Goal: Task Accomplishment & Management: Complete application form

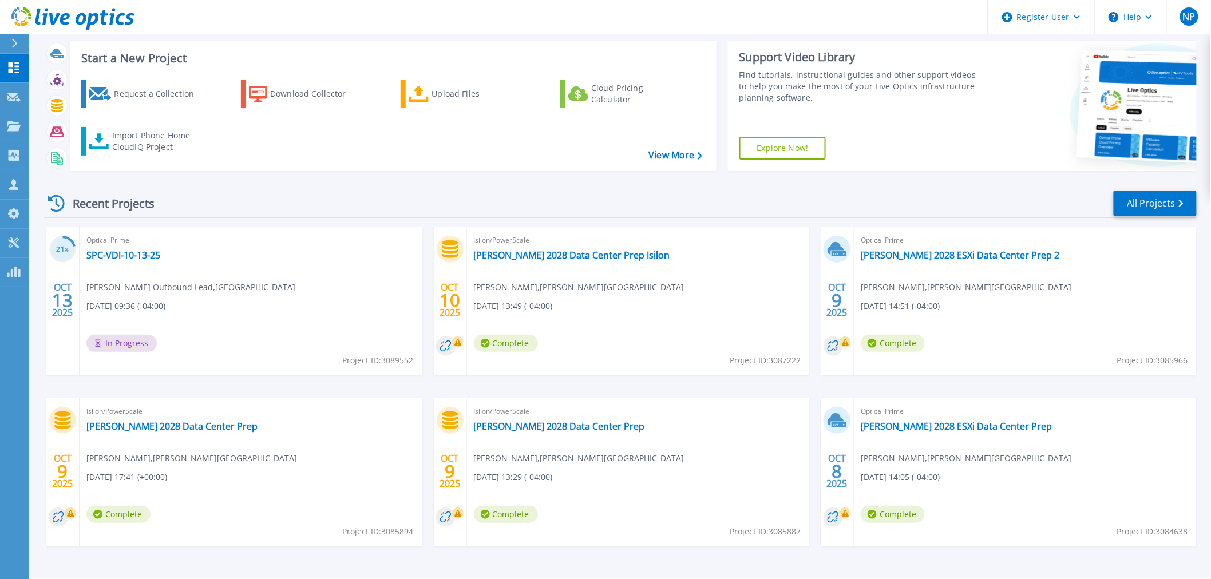
scroll to position [55, 0]
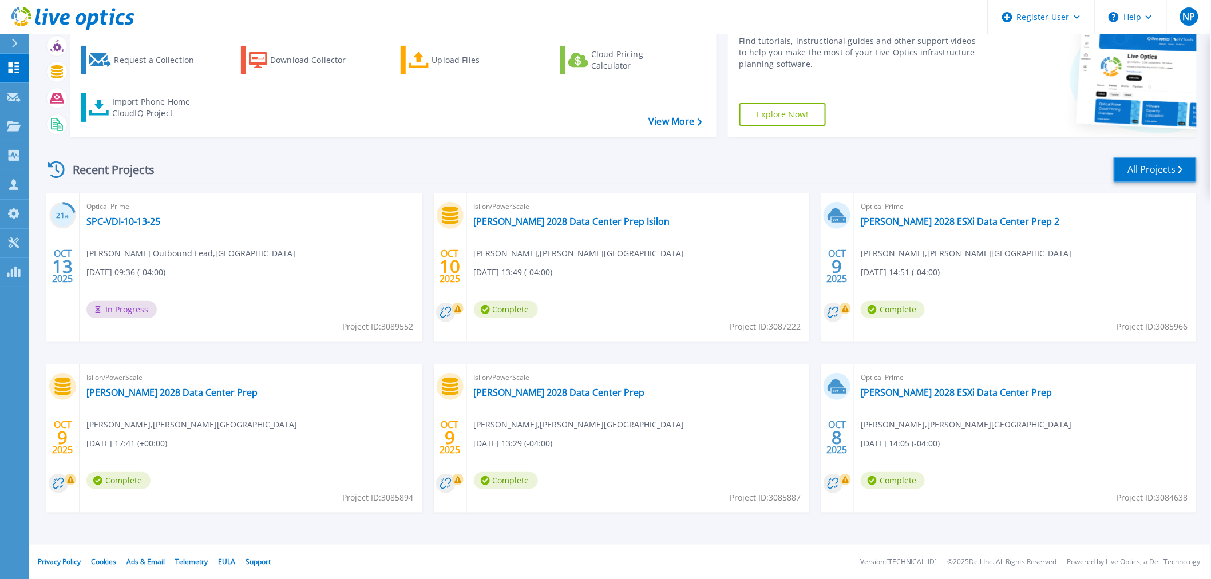
drag, startPoint x: 1125, startPoint y: 166, endPoint x: 1187, endPoint y: 169, distance: 61.9
click at [1125, 166] on link "All Projects" at bounding box center [1155, 170] width 83 height 26
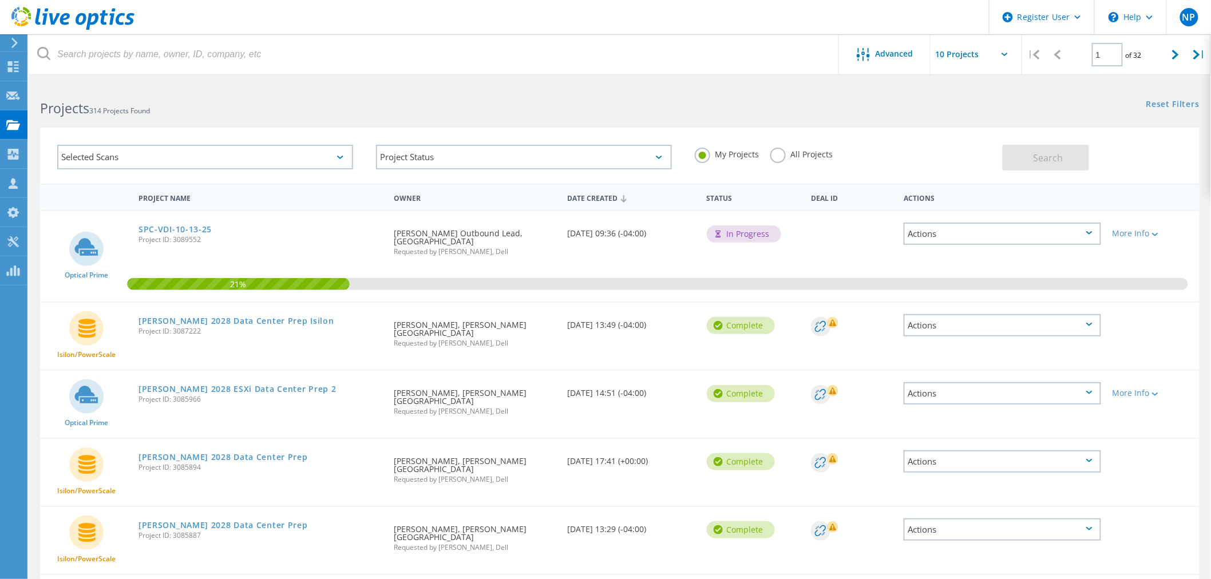
drag, startPoint x: 1171, startPoint y: 46, endPoint x: 1157, endPoint y: 68, distance: 26.0
click at [1171, 46] on div at bounding box center [1175, 54] width 23 height 41
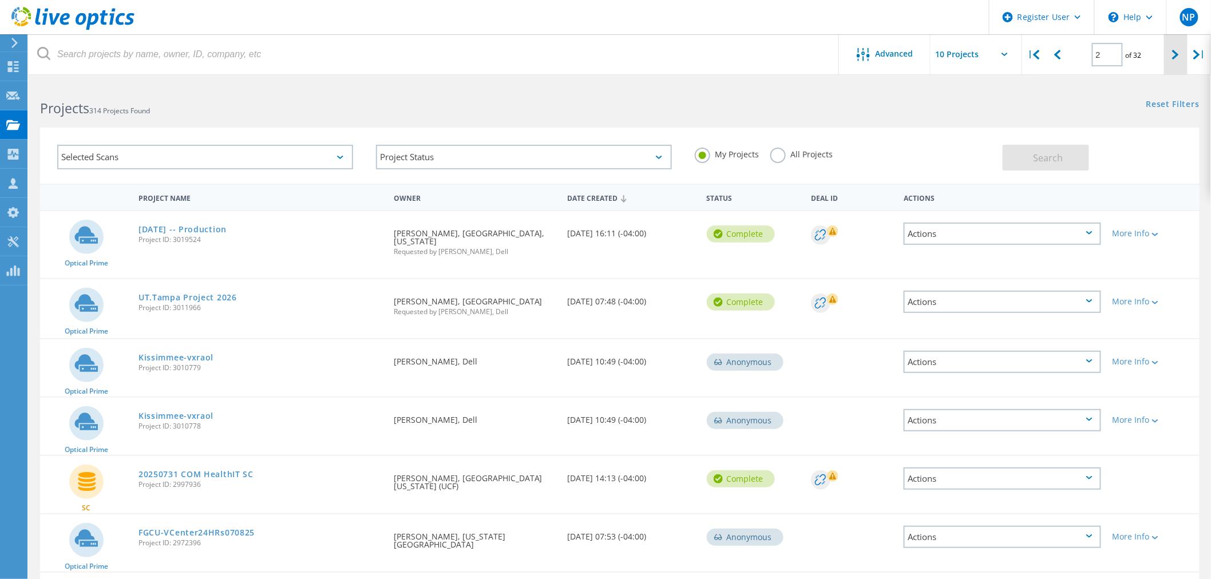
click at [1177, 56] on icon at bounding box center [1175, 55] width 7 height 10
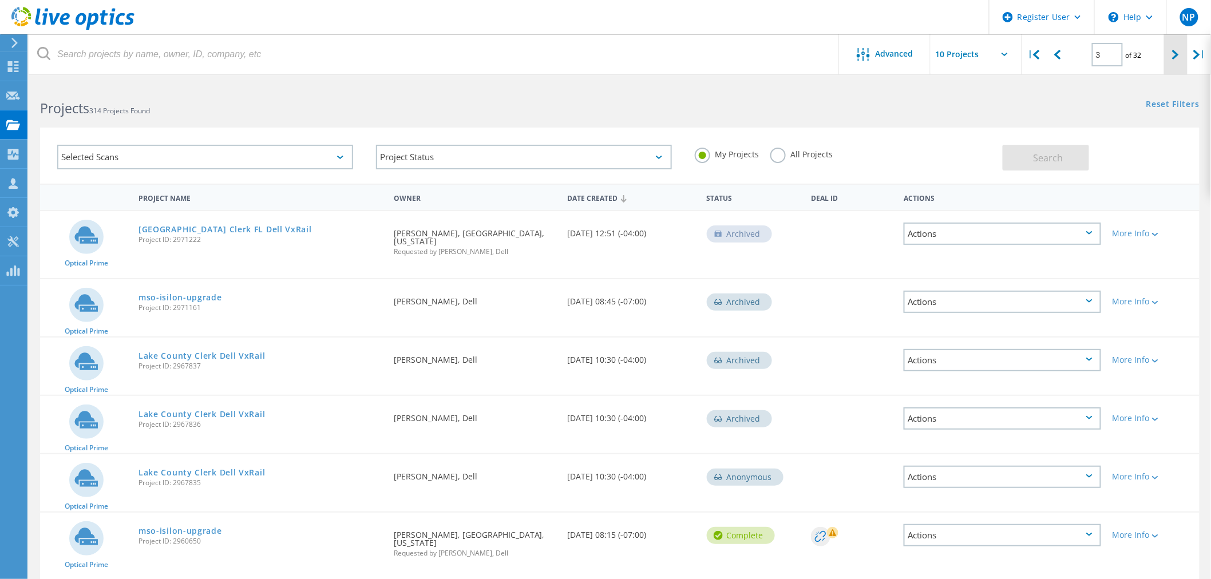
click at [1173, 53] on icon at bounding box center [1175, 55] width 7 height 10
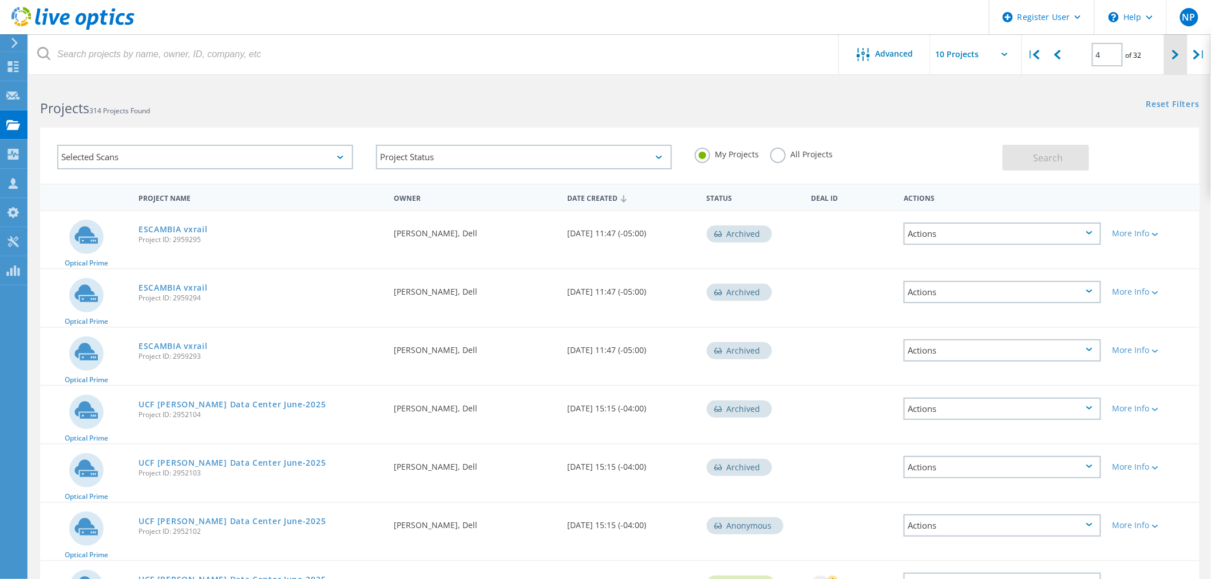
click at [1171, 58] on div at bounding box center [1175, 54] width 23 height 41
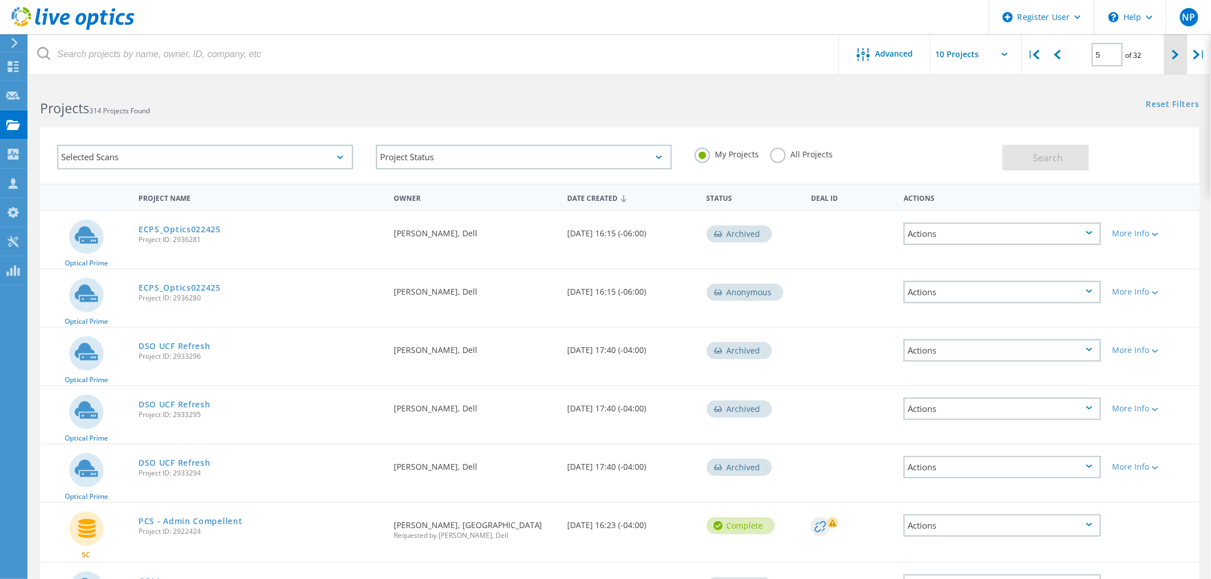
click at [1166, 58] on div at bounding box center [1175, 54] width 23 height 41
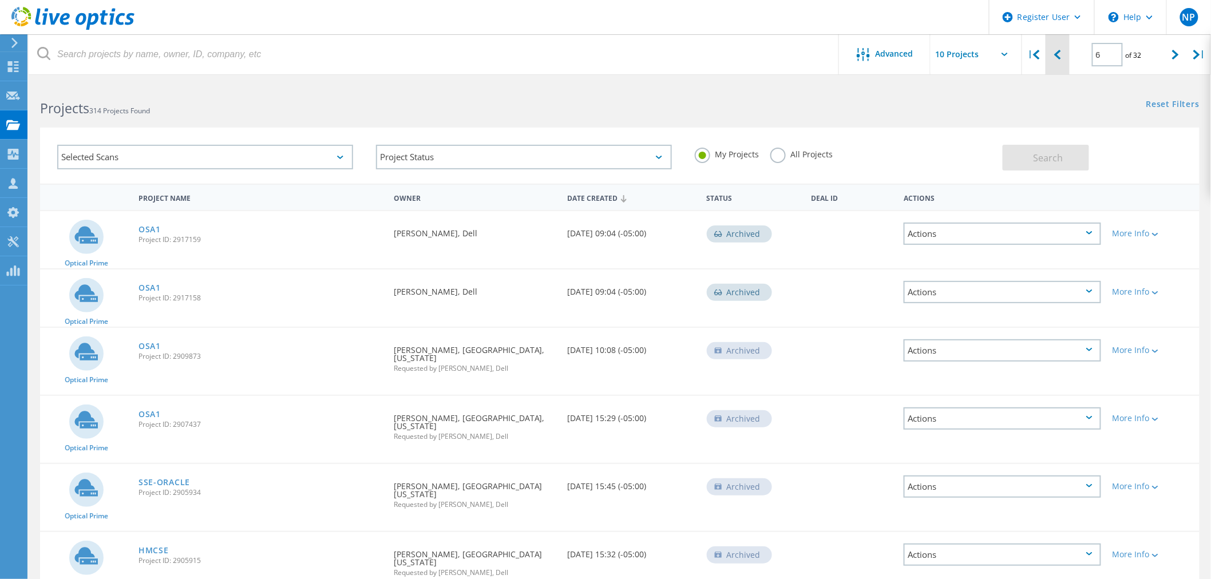
click at [1066, 61] on div at bounding box center [1057, 54] width 23 height 41
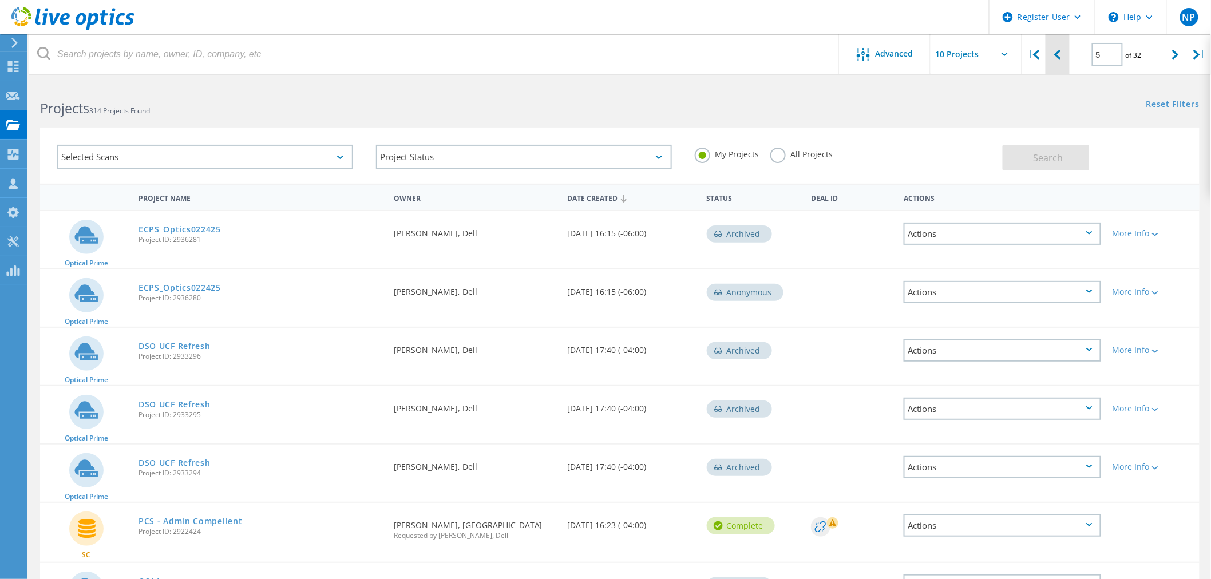
click at [1066, 61] on div at bounding box center [1057, 54] width 23 height 41
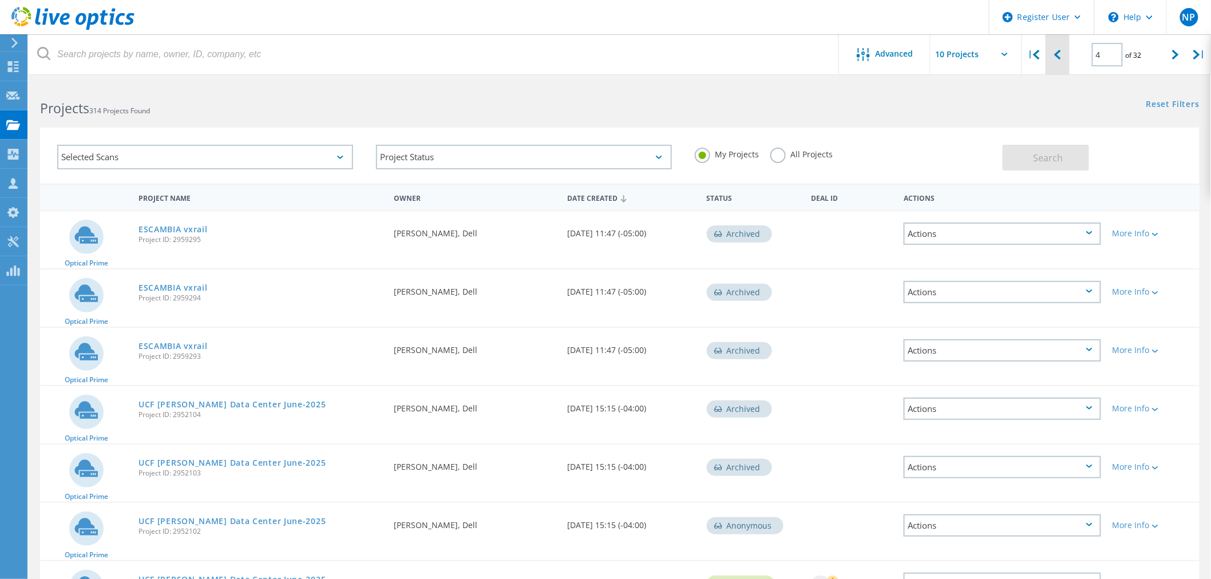
click at [1060, 62] on div at bounding box center [1057, 54] width 23 height 41
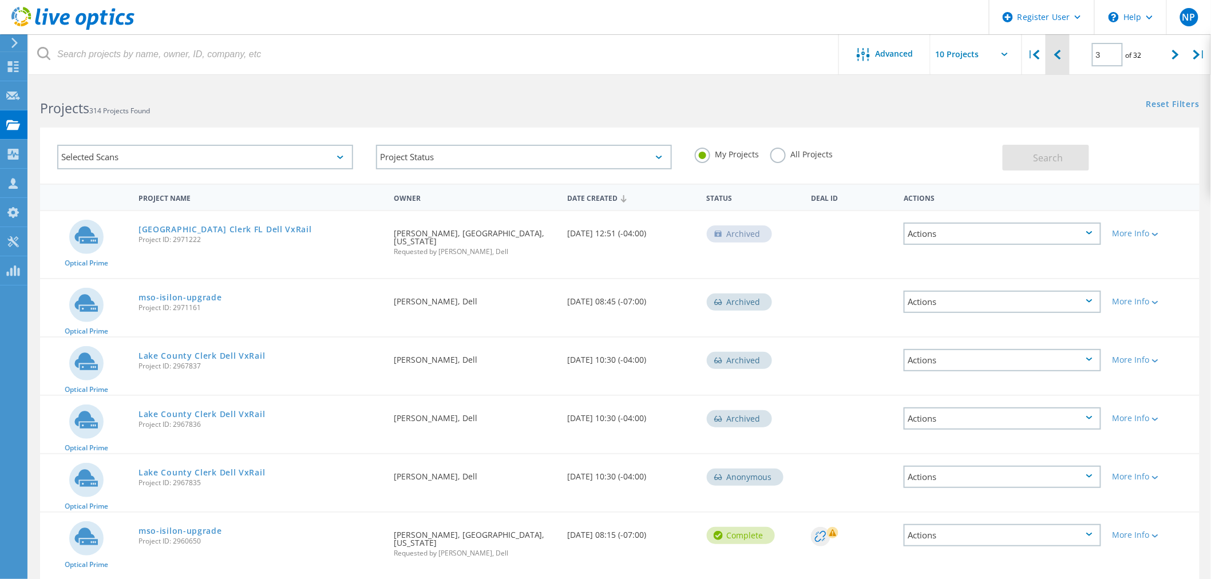
click at [1065, 61] on div at bounding box center [1057, 54] width 23 height 41
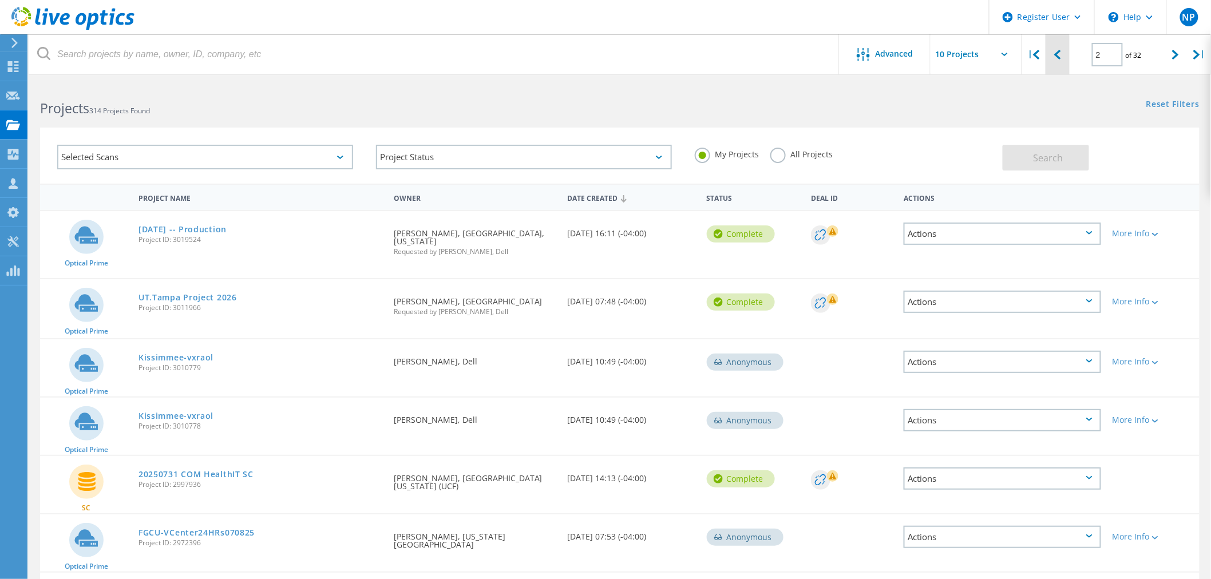
click at [1060, 65] on div at bounding box center [1057, 54] width 23 height 41
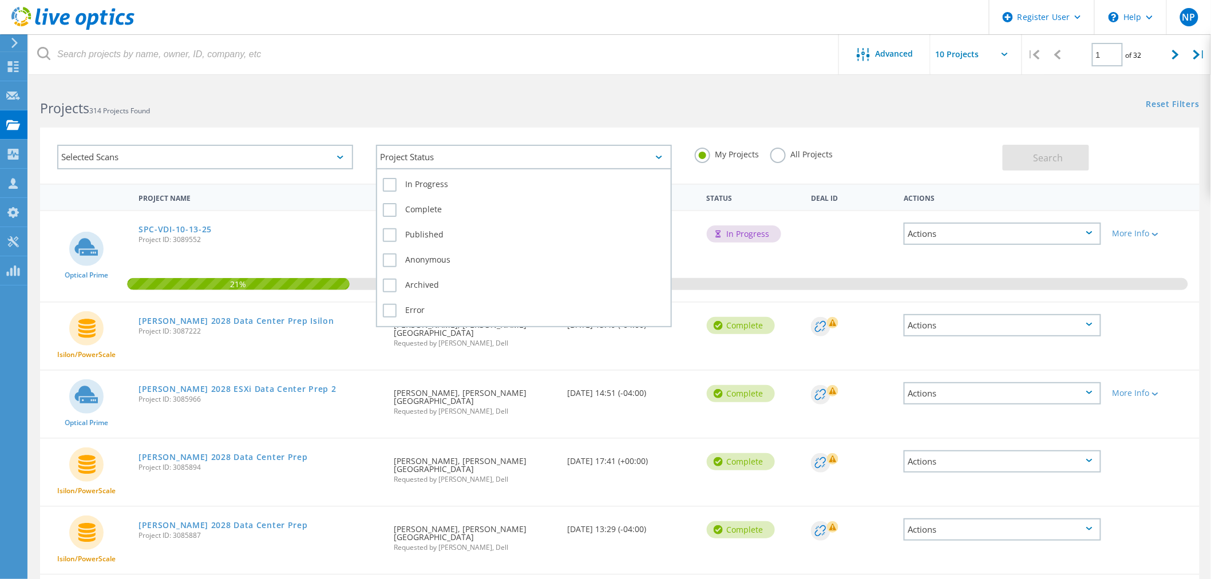
click at [521, 157] on div "Project Status" at bounding box center [524, 157] width 296 height 25
click at [507, 164] on div "Project Status" at bounding box center [524, 157] width 296 height 25
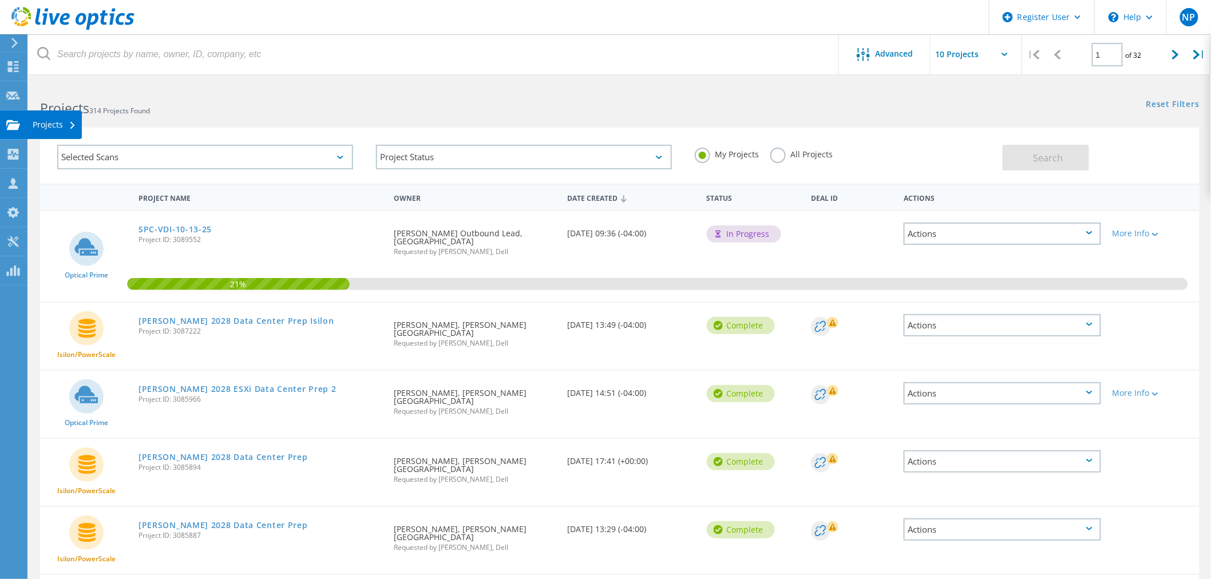
click at [14, 121] on icon at bounding box center [13, 125] width 14 height 11
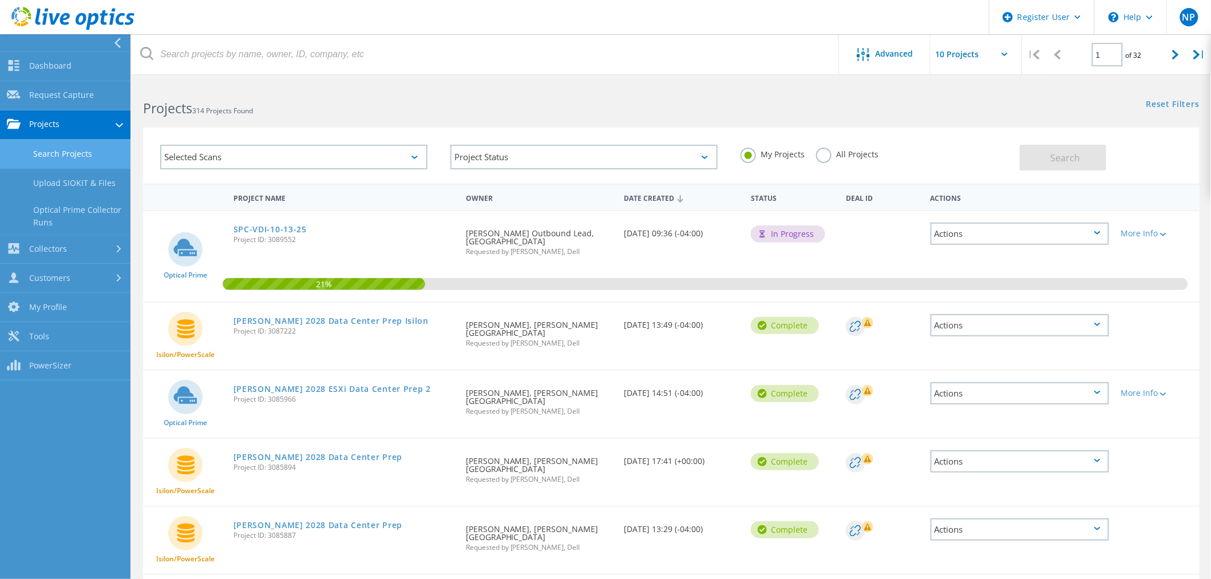
click at [64, 123] on link "Projects" at bounding box center [65, 124] width 131 height 29
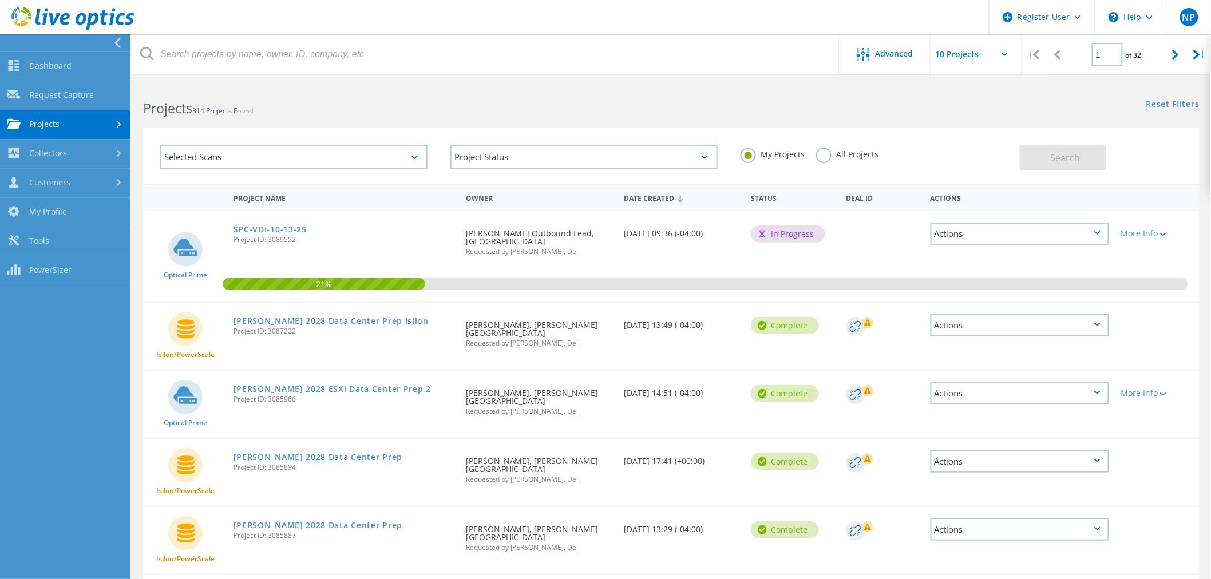
click at [81, 129] on link "Projects" at bounding box center [65, 124] width 131 height 29
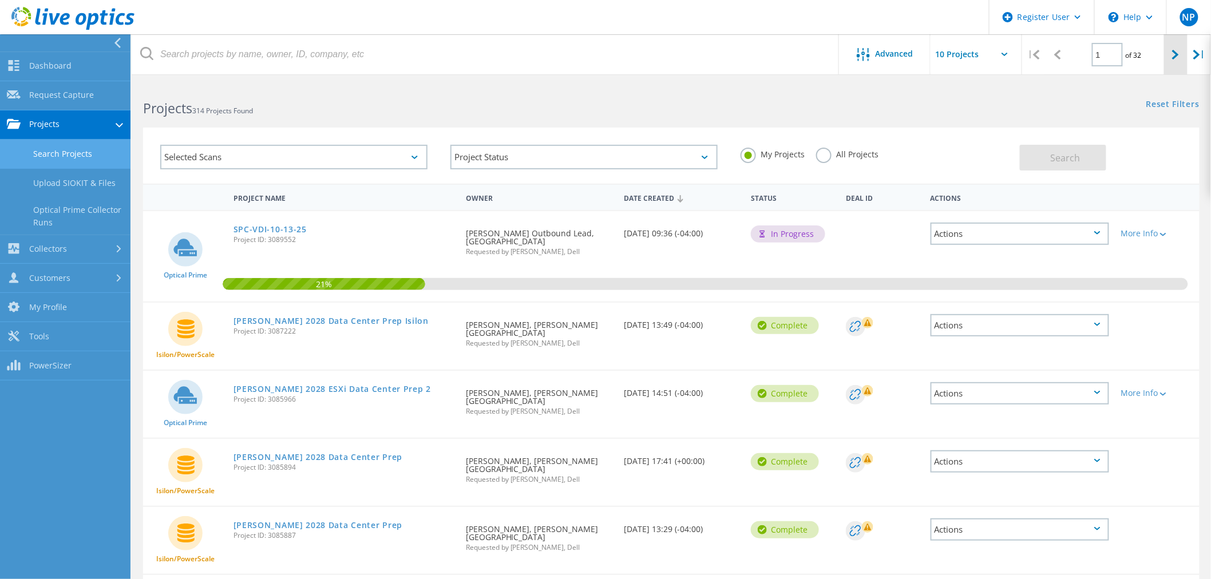
click at [1164, 54] on div at bounding box center [1175, 54] width 23 height 41
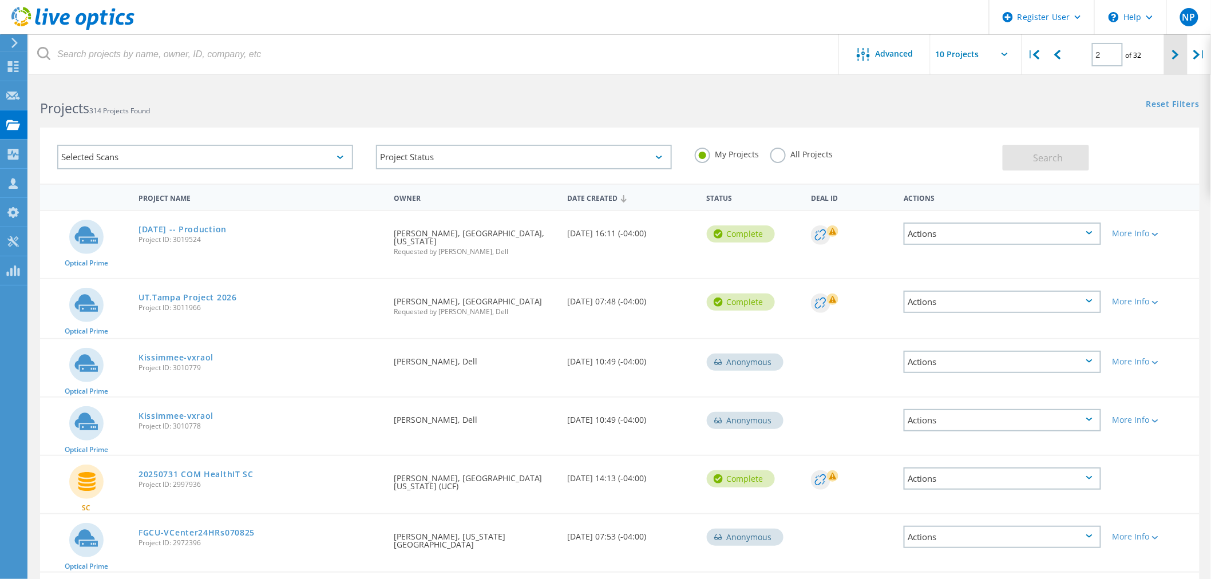
click at [1164, 54] on div at bounding box center [1175, 54] width 23 height 41
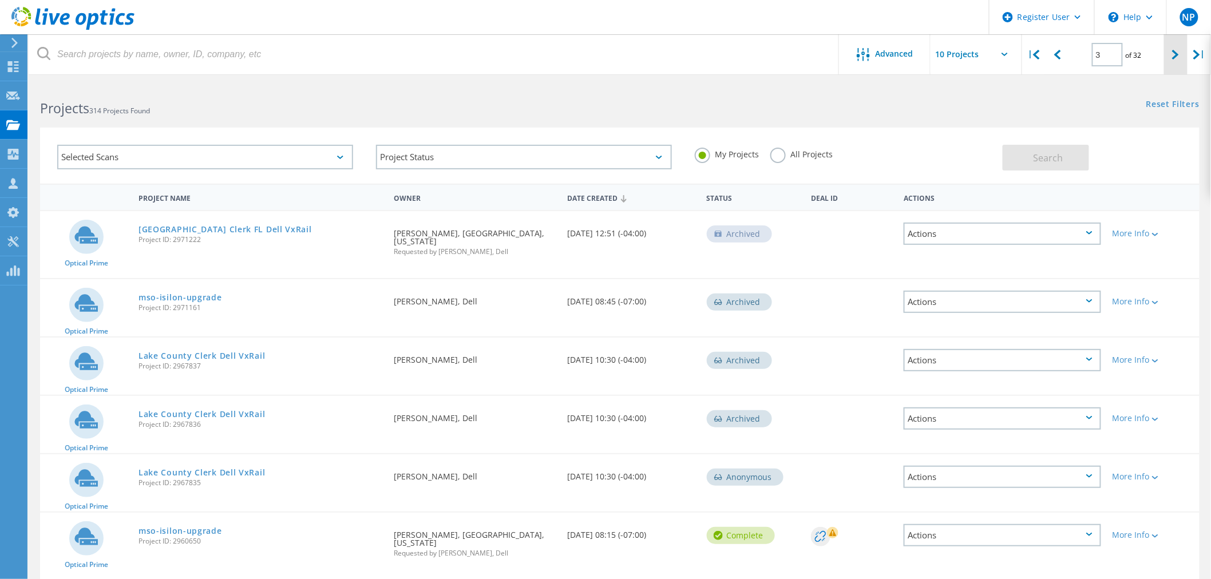
click at [1178, 48] on div at bounding box center [1175, 54] width 23 height 41
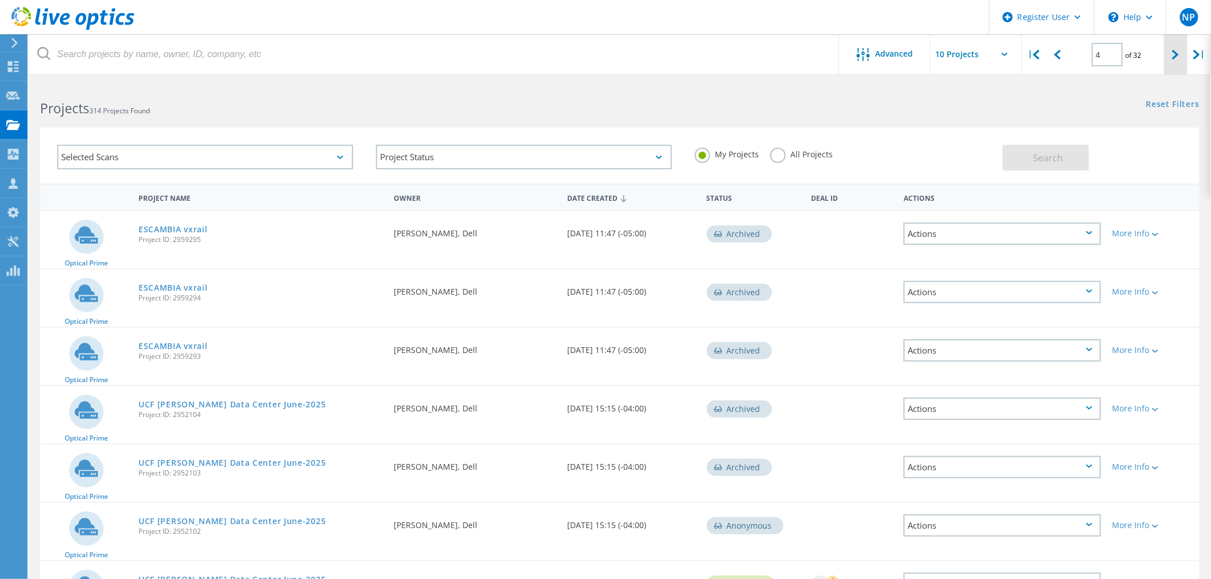
click at [1175, 54] on icon at bounding box center [1175, 55] width 7 height 10
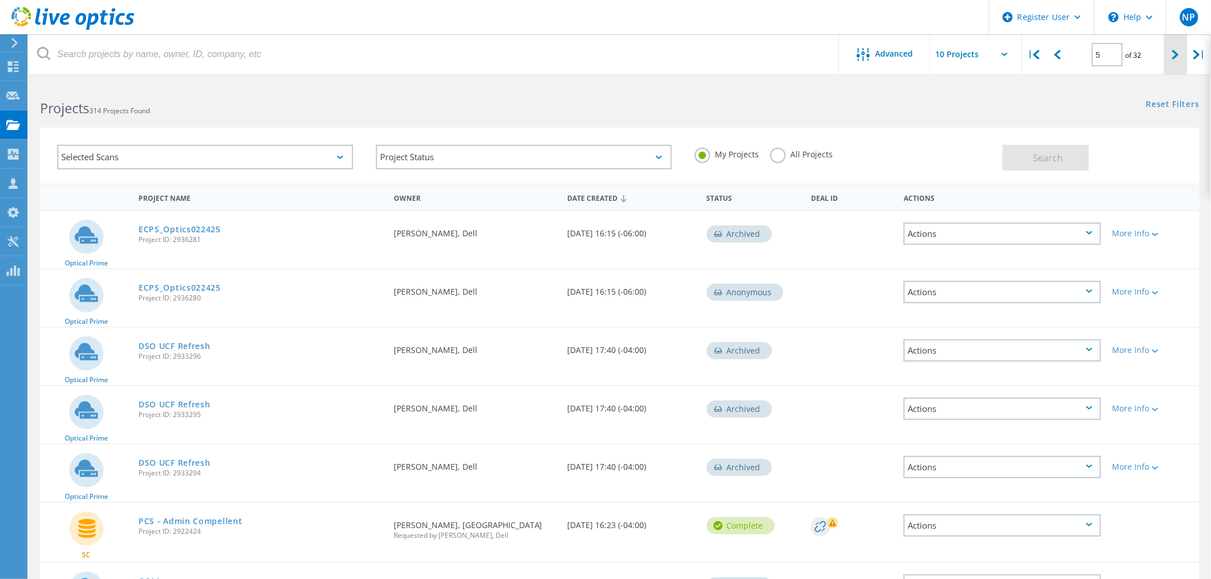
click at [1175, 54] on icon at bounding box center [1175, 55] width 7 height 10
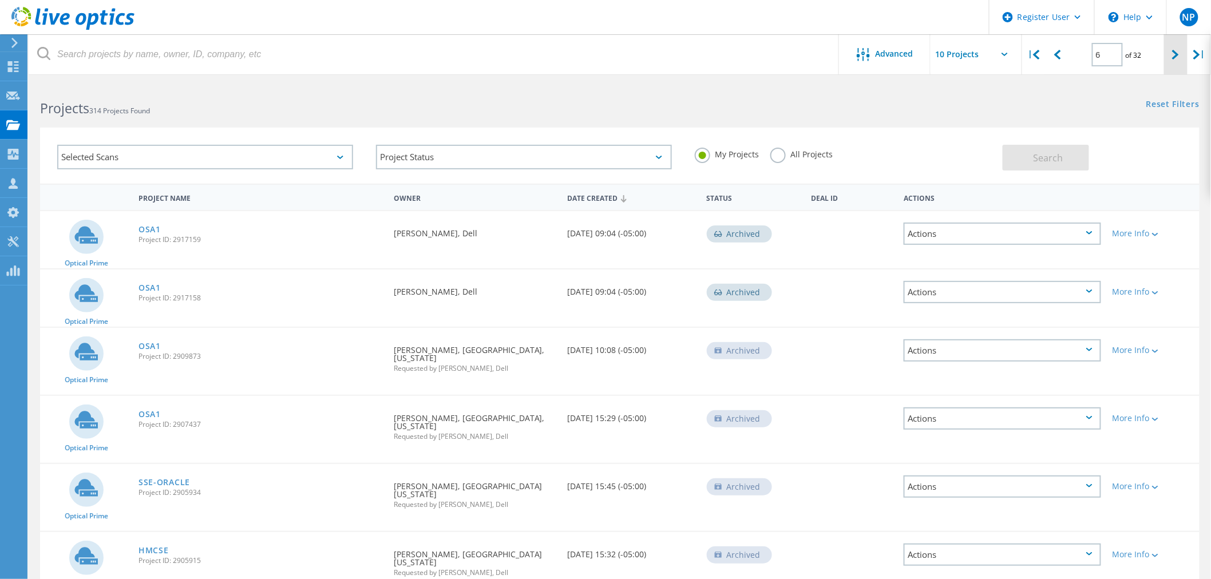
click at [1175, 54] on icon at bounding box center [1175, 55] width 7 height 10
type input "7"
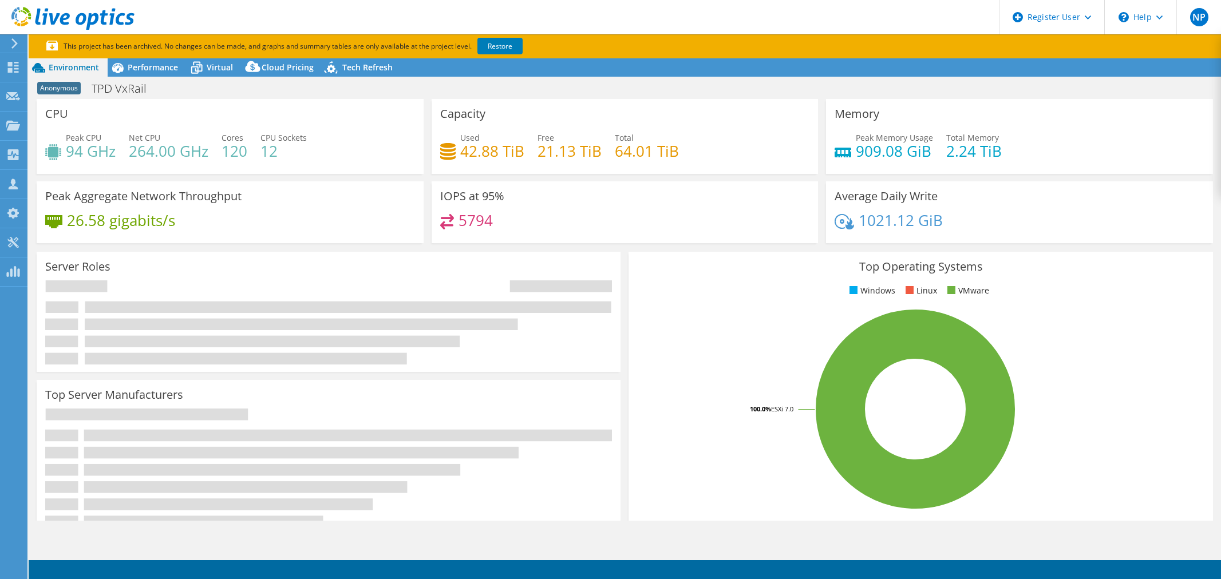
select select "USD"
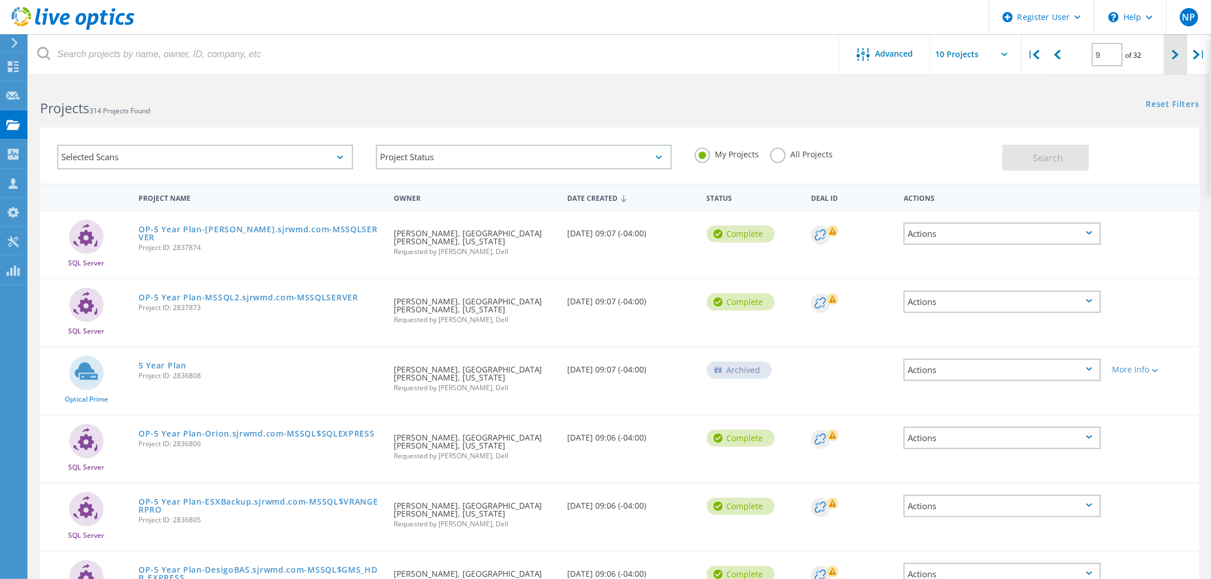
click at [1174, 60] on div at bounding box center [1175, 54] width 23 height 41
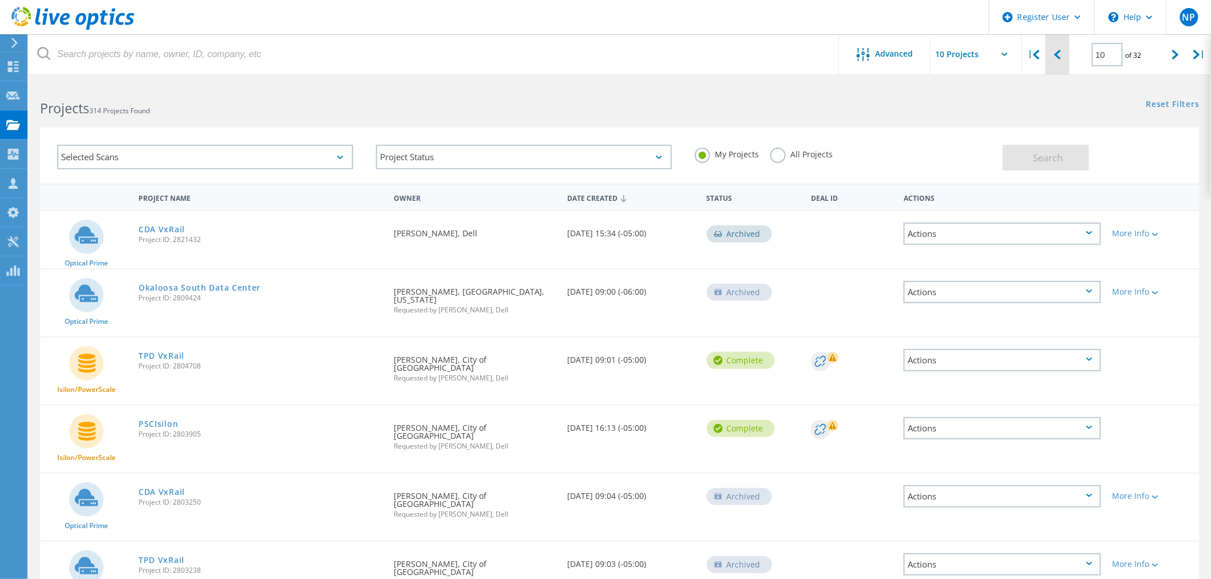
click at [1059, 56] on icon at bounding box center [1057, 55] width 7 height 10
type input "9"
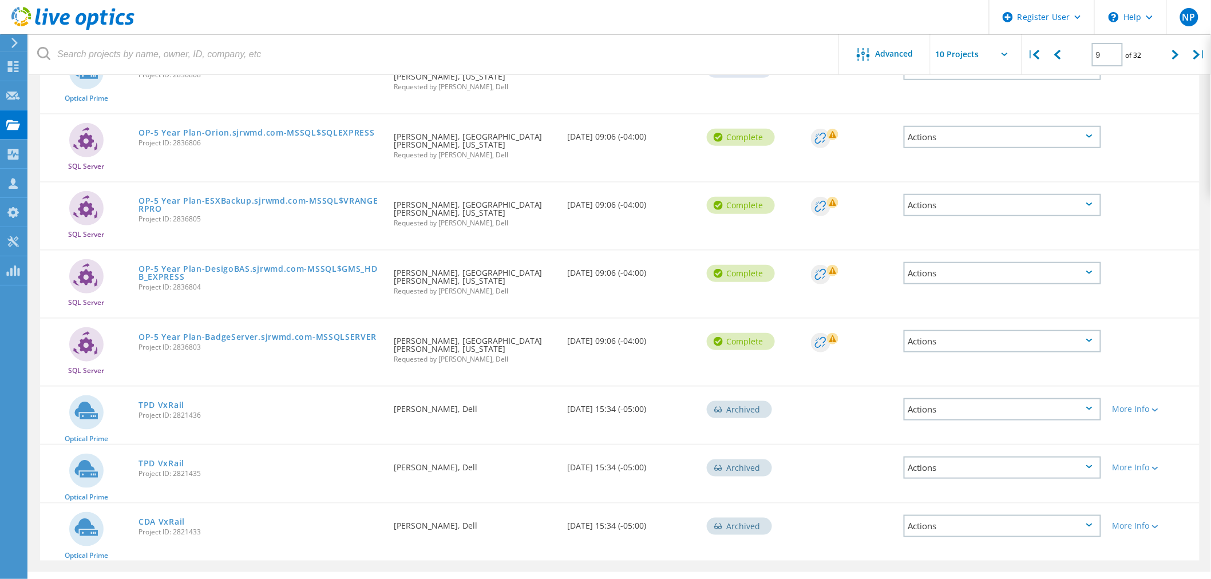
scroll to position [318, 0]
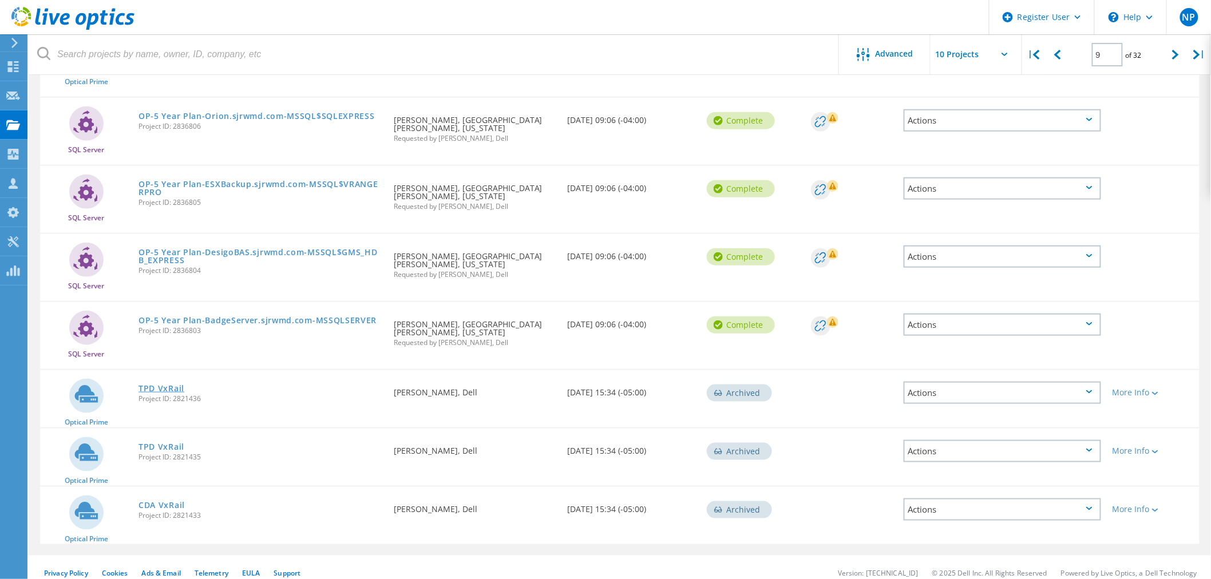
click at [164, 385] on link "TPD VxRail" at bounding box center [162, 389] width 46 height 8
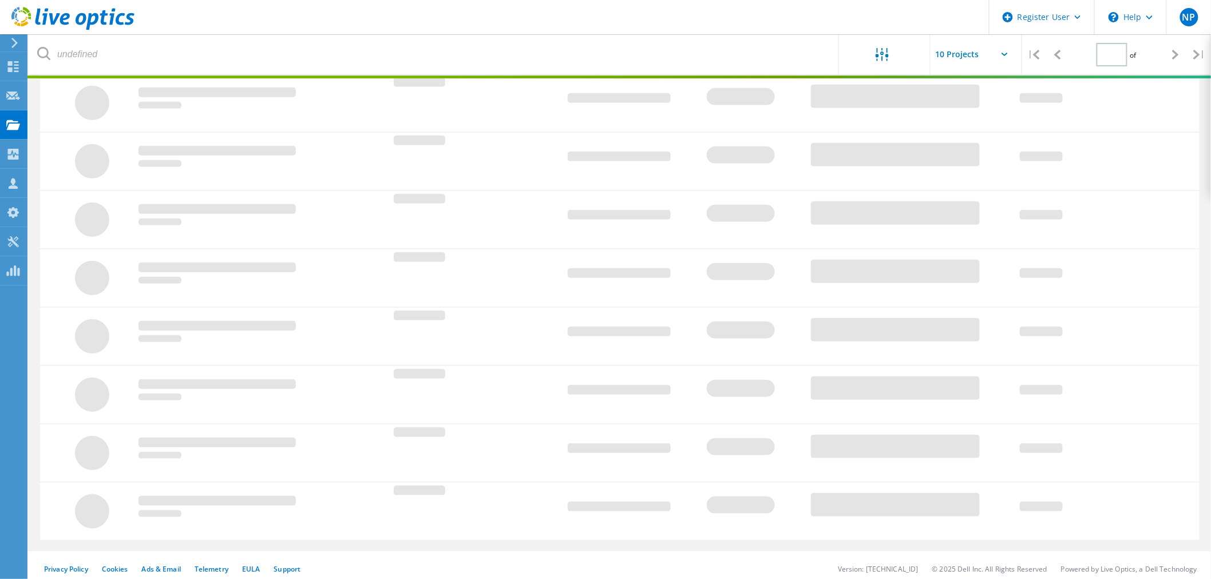
type input "9"
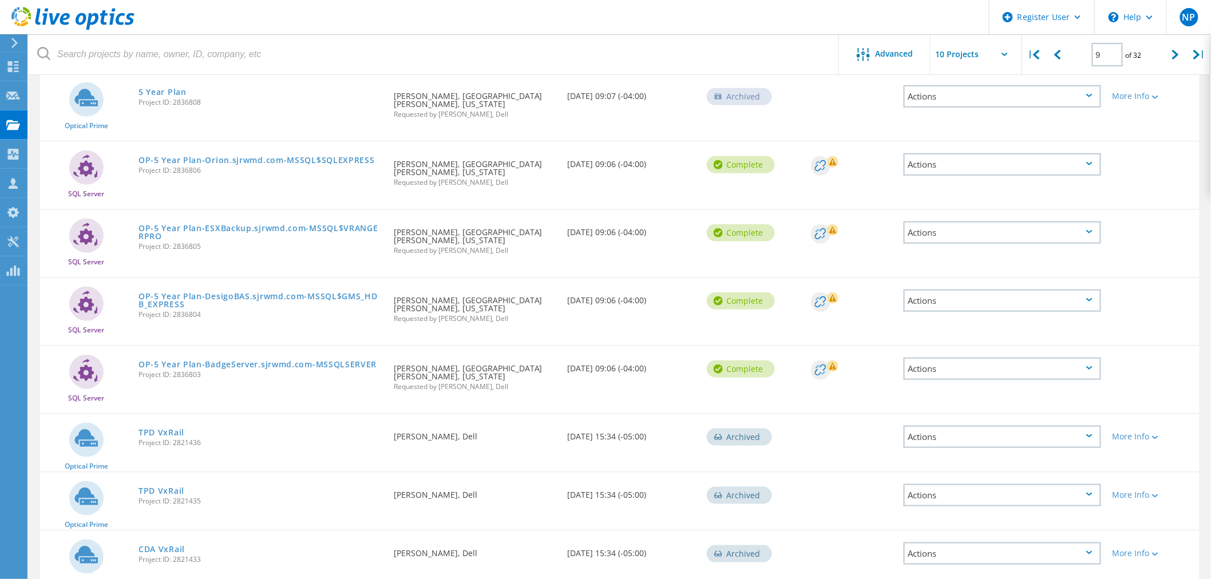
scroll to position [322, 0]
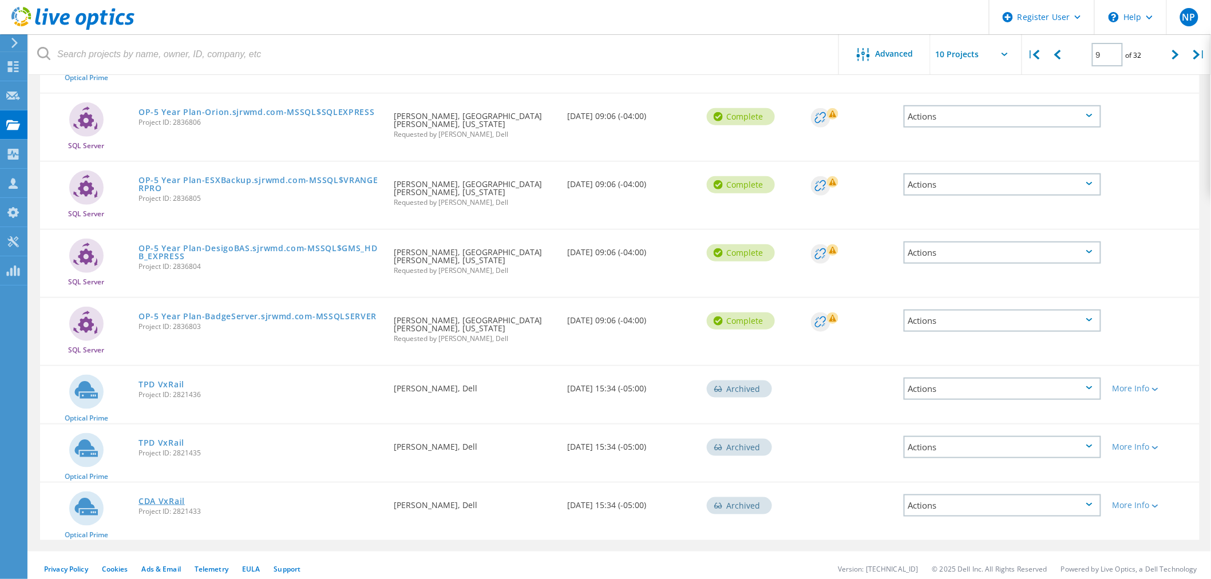
click at [151, 499] on link "CDA VxRail" at bounding box center [162, 501] width 46 height 8
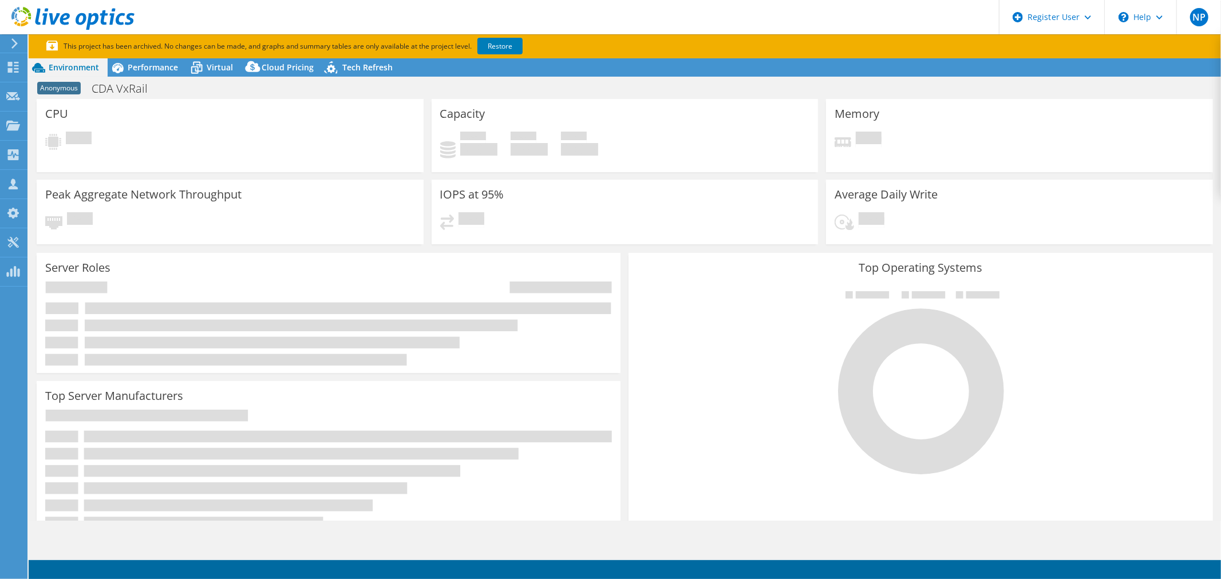
select select "USD"
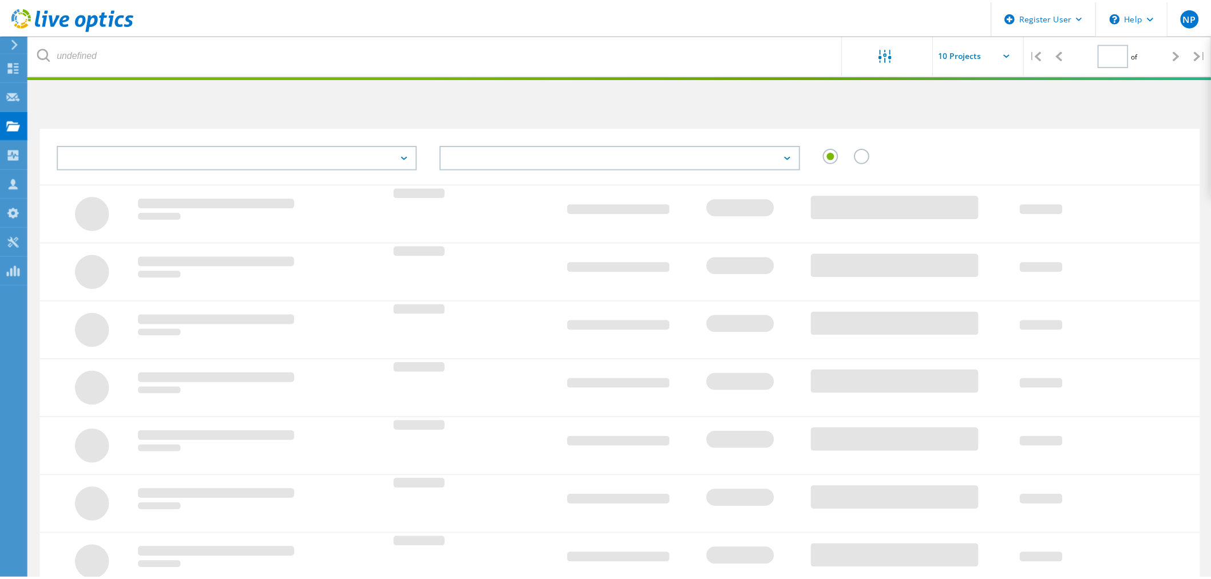
scroll to position [227, 0]
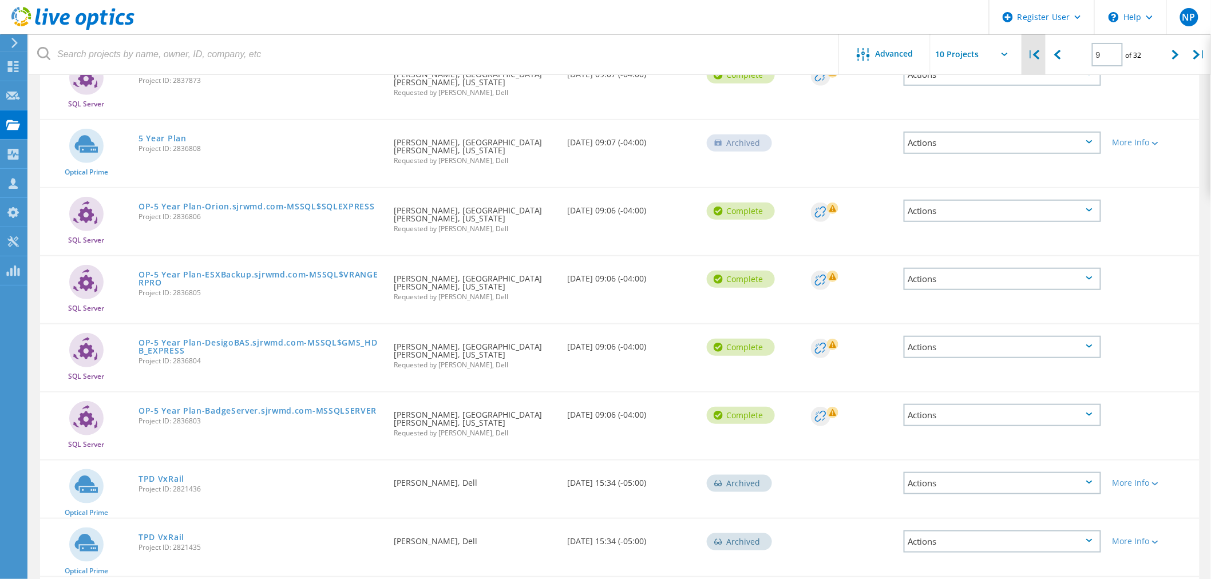
click at [1032, 49] on div "|" at bounding box center [1033, 54] width 23 height 41
type input "1"
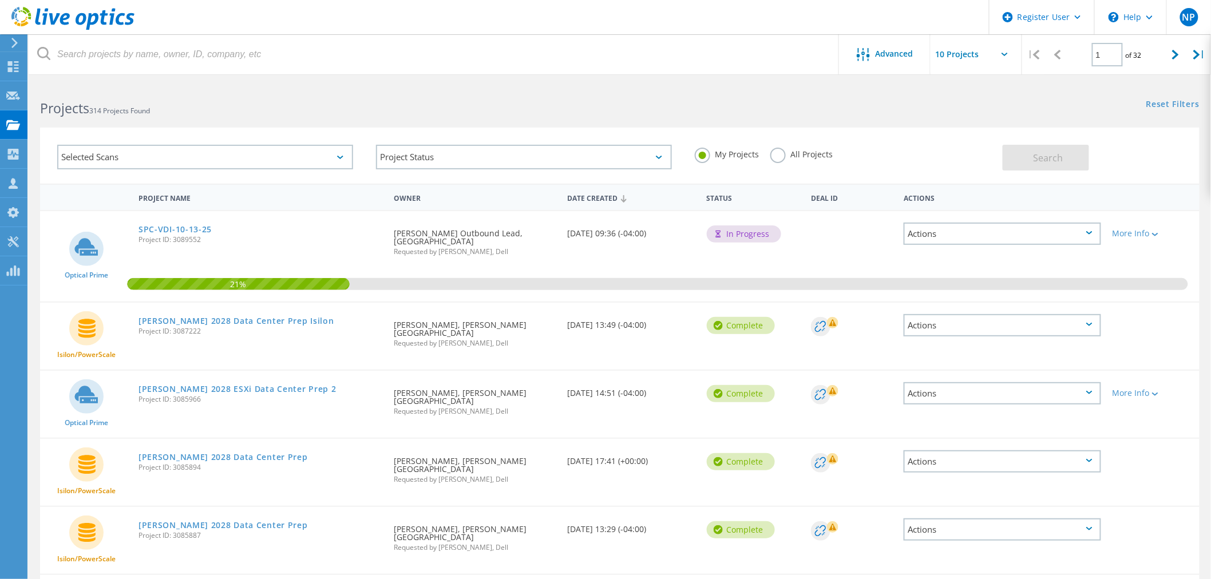
scroll to position [254, 0]
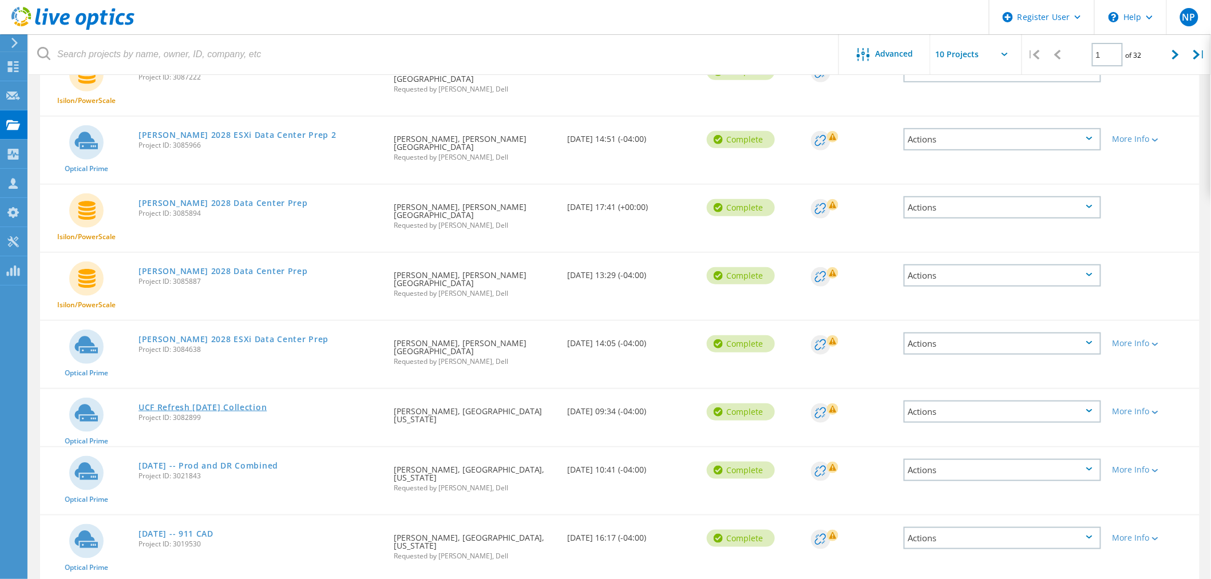
click at [248, 404] on link "UCF Refresh [DATE] Collection" at bounding box center [203, 408] width 128 height 8
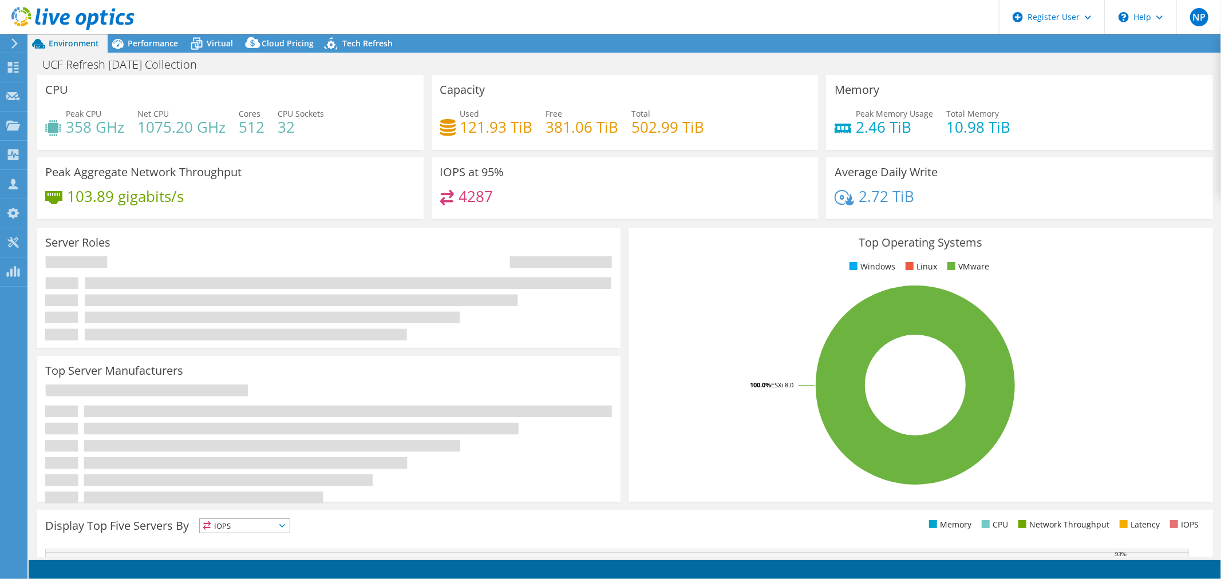
select select "USD"
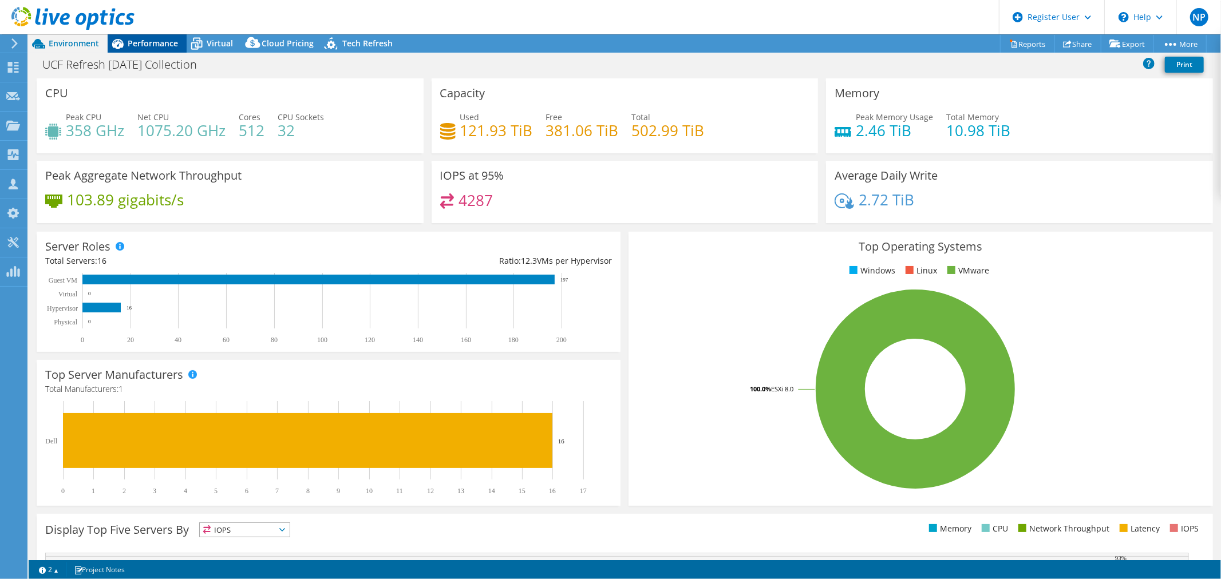
click at [164, 42] on span "Performance" at bounding box center [153, 43] width 50 height 11
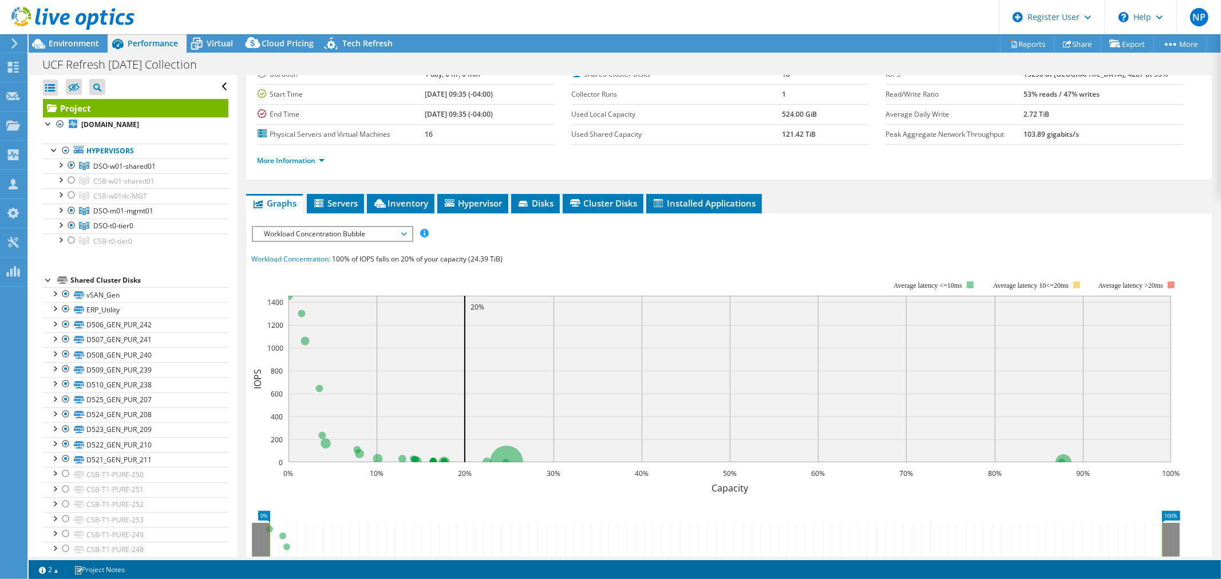
scroll to position [64, 0]
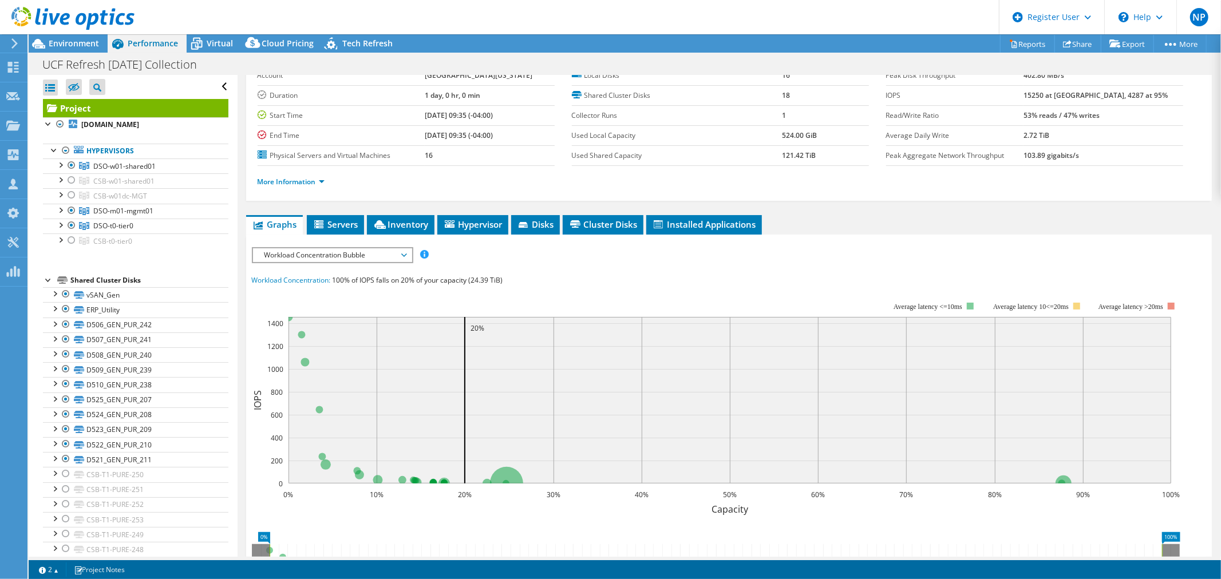
click at [73, 37] on div at bounding box center [67, 19] width 135 height 38
click at [73, 38] on span "Environment" at bounding box center [74, 43] width 50 height 11
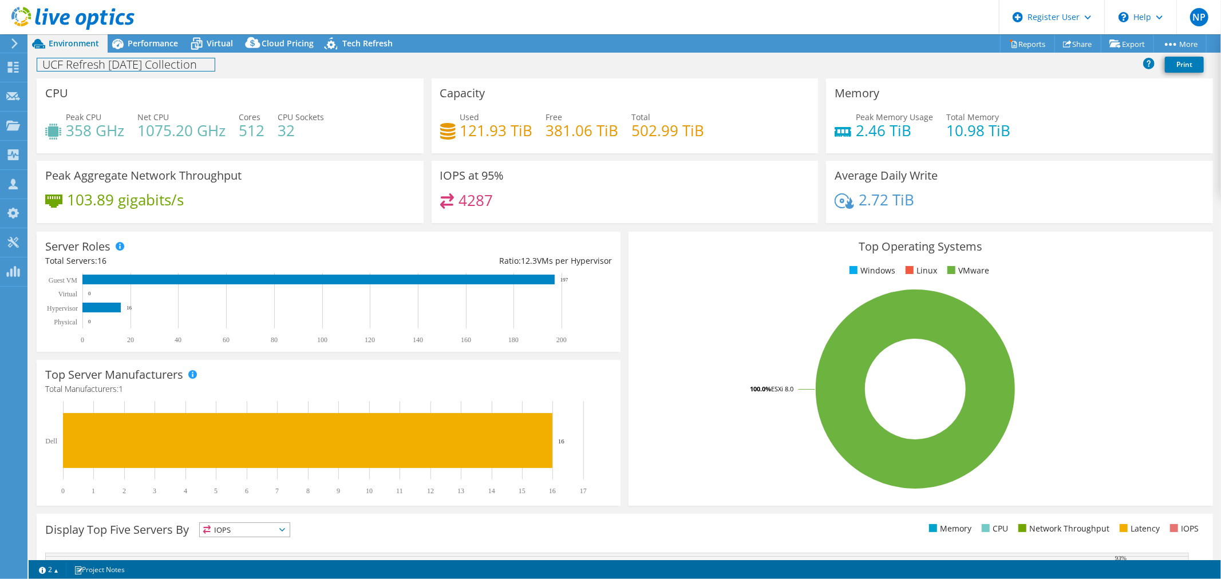
click at [185, 69] on h1 "UCF Refresh 10-7-25 Collection" at bounding box center [125, 64] width 177 height 13
click at [196, 68] on h1 "UCF Refresh 10-7-25 Collection" at bounding box center [125, 64] width 177 height 13
click at [77, 64] on link at bounding box center [81, 64] width 16 height 14
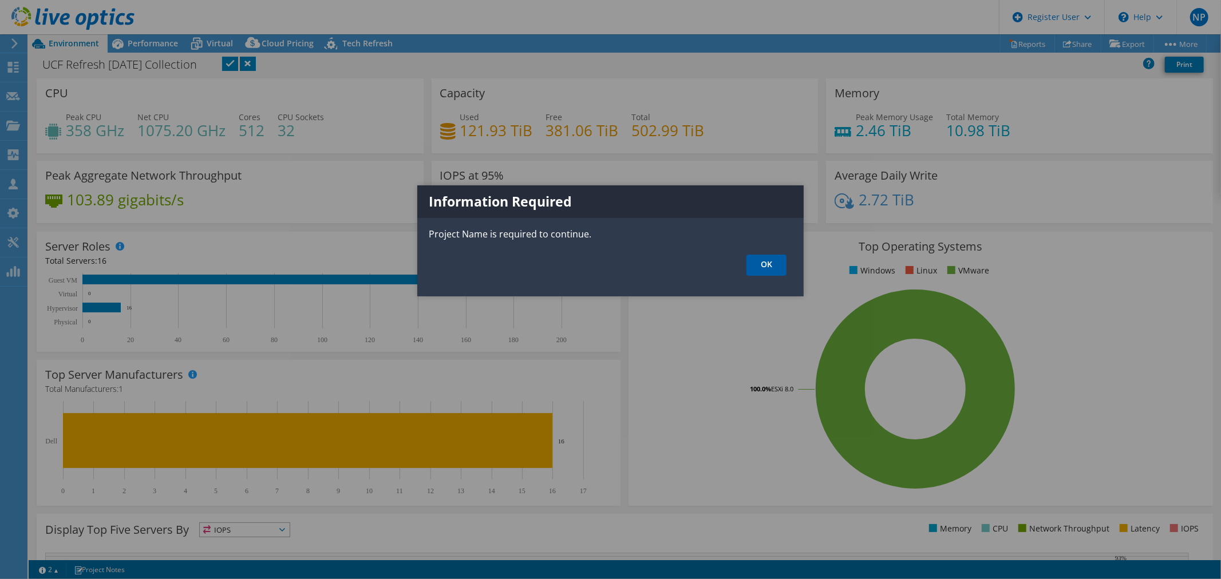
click at [760, 256] on link "OK" at bounding box center [766, 265] width 40 height 21
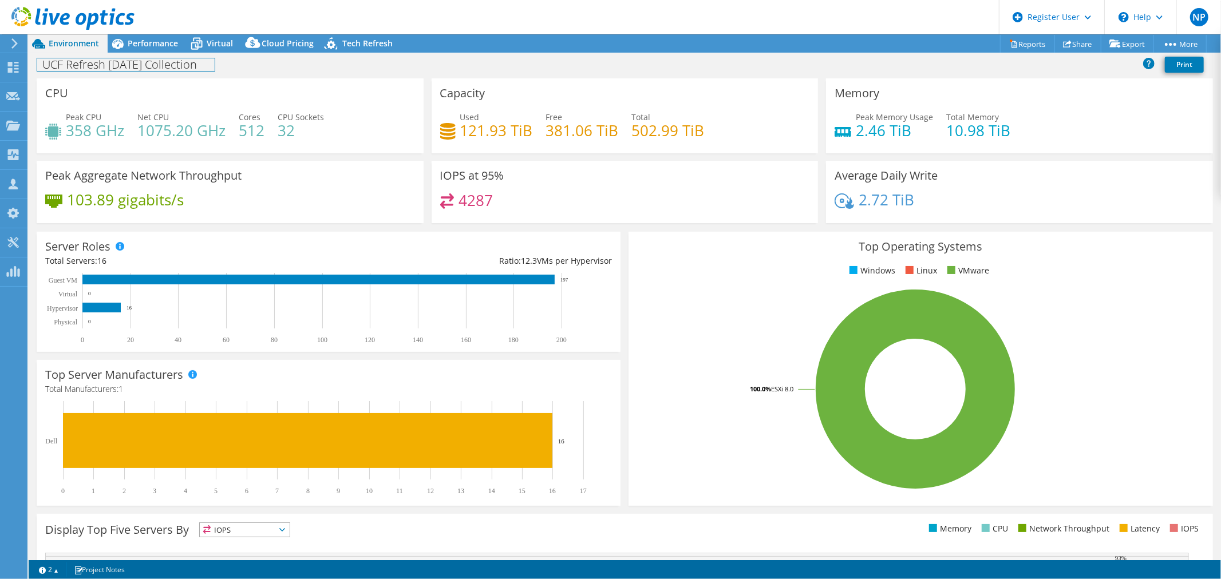
click at [208, 64] on h1 "UCF Refresh 10-7-25 Collection" at bounding box center [125, 64] width 177 height 13
click at [102, 62] on link at bounding box center [100, 64] width 16 height 14
click at [117, 33] on div at bounding box center [67, 19] width 135 height 38
click at [123, 41] on icon at bounding box center [118, 44] width 20 height 20
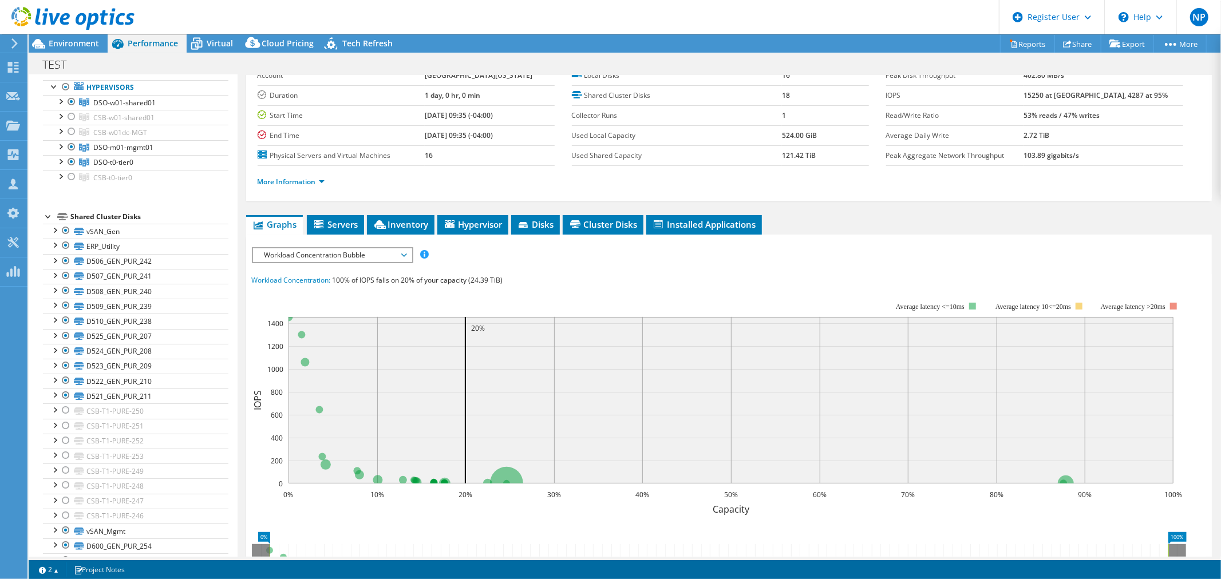
drag, startPoint x: 362, startPoint y: 253, endPoint x: 356, endPoint y: 277, distance: 24.9
click at [362, 253] on span "Workload Concentration Bubble" at bounding box center [332, 255] width 147 height 14
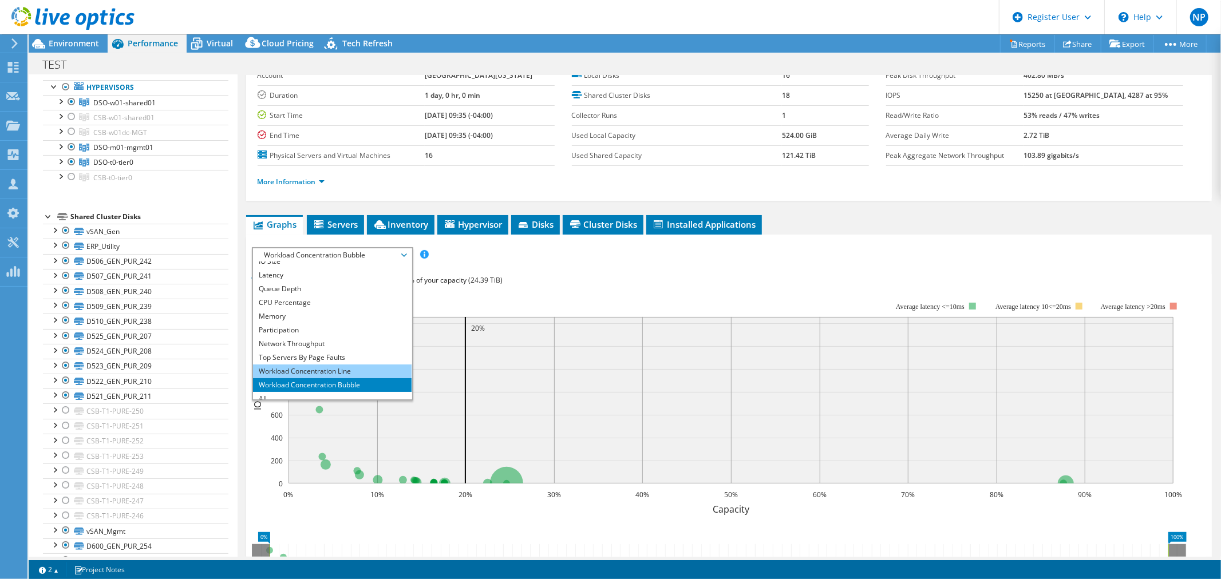
scroll to position [41, 0]
click at [304, 392] on li "All" at bounding box center [332, 393] width 159 height 14
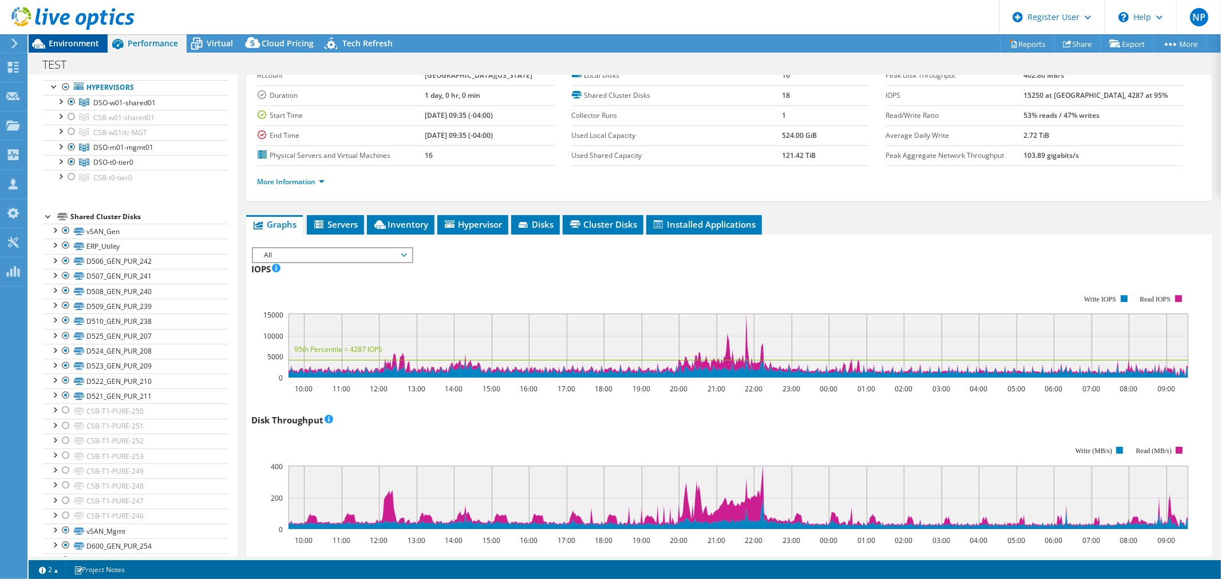
click at [98, 47] on span "Environment" at bounding box center [74, 43] width 50 height 11
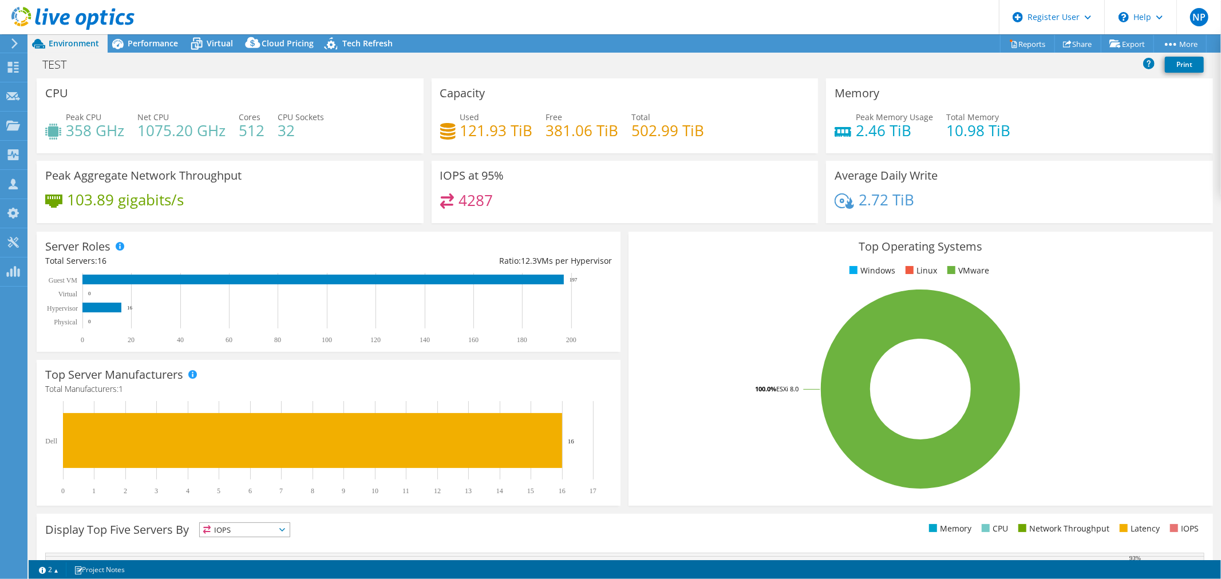
drag, startPoint x: 161, startPoint y: 47, endPoint x: 166, endPoint y: 54, distance: 8.7
click at [161, 47] on span "Performance" at bounding box center [153, 43] width 50 height 11
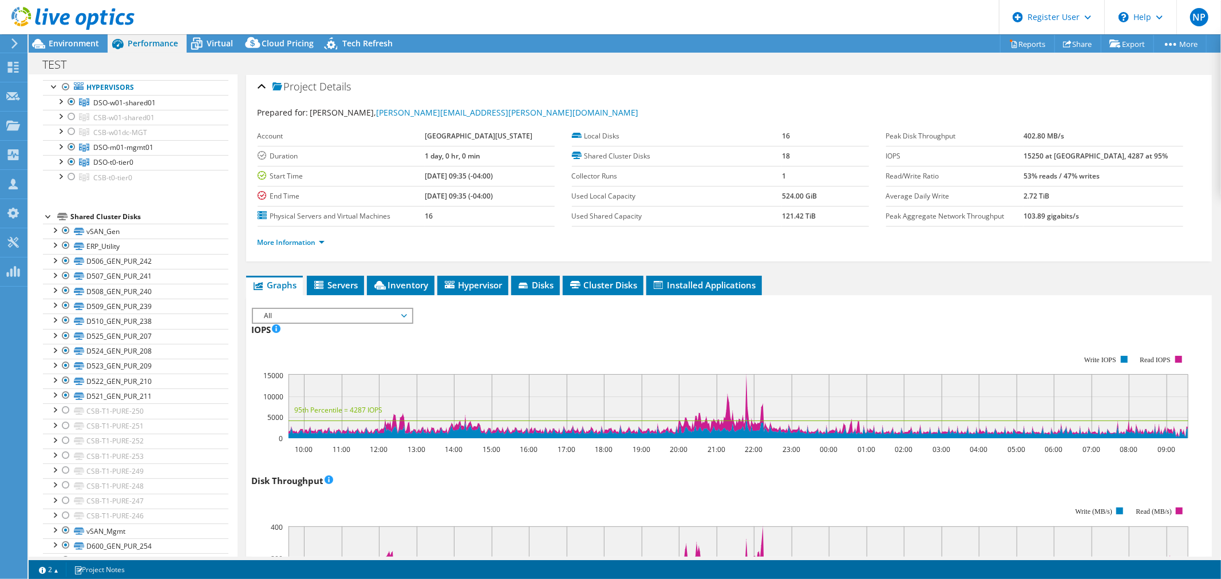
scroll to position [0, 0]
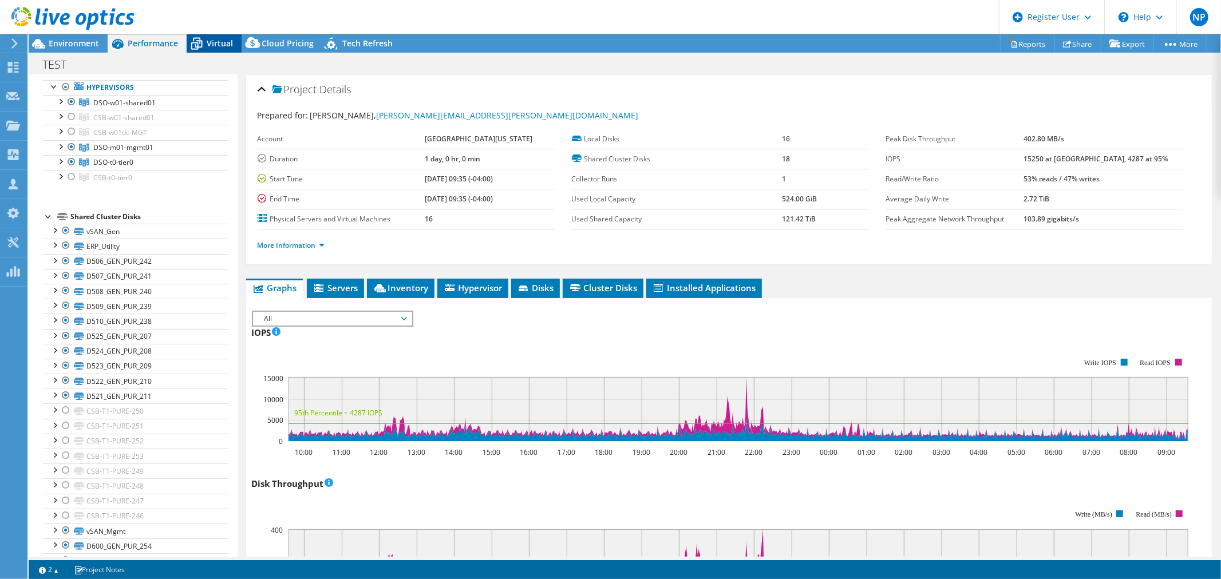
click at [224, 45] on span "Virtual" at bounding box center [220, 43] width 26 height 11
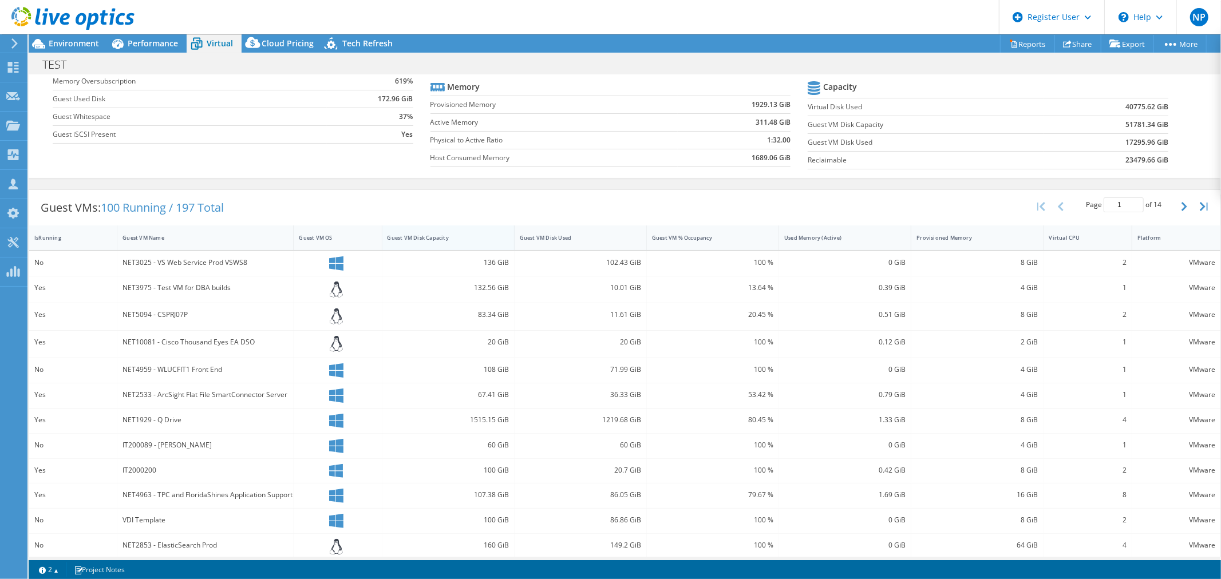
scroll to position [127, 0]
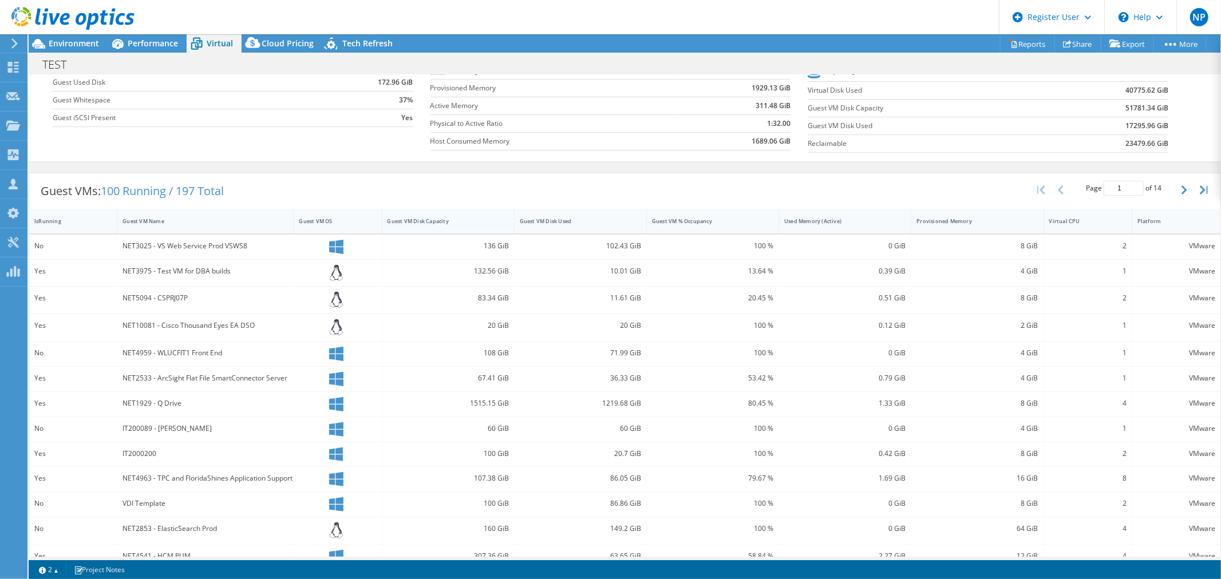
click at [461, 226] on div "Guest VM Disk Capacity" at bounding box center [441, 221] width 118 height 18
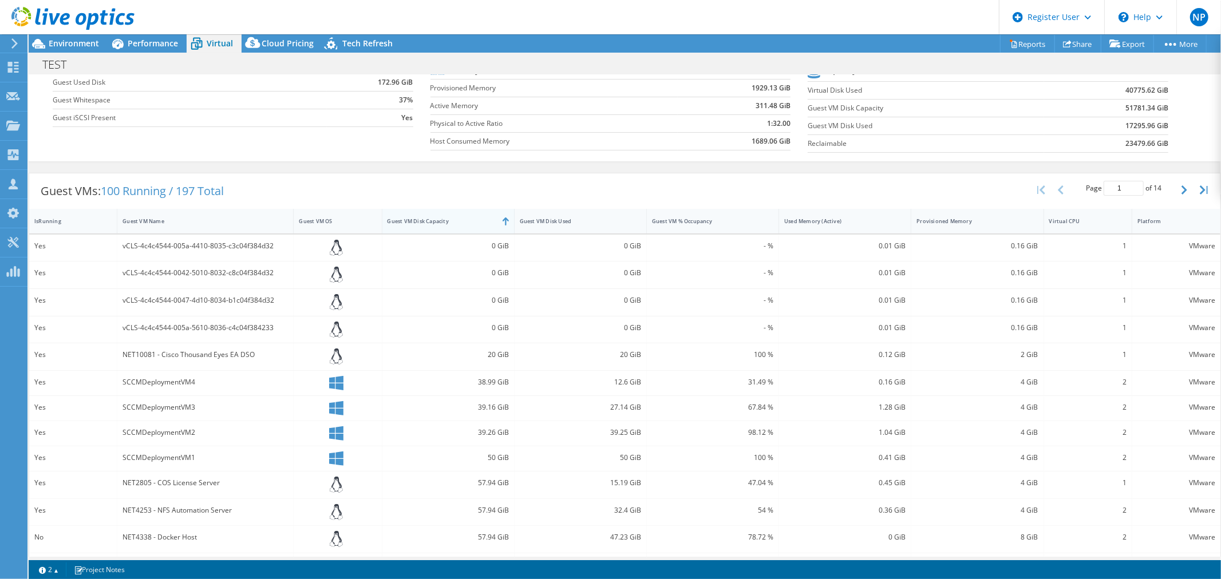
click at [468, 226] on div "Guest VM Disk Capacity" at bounding box center [441, 221] width 118 height 18
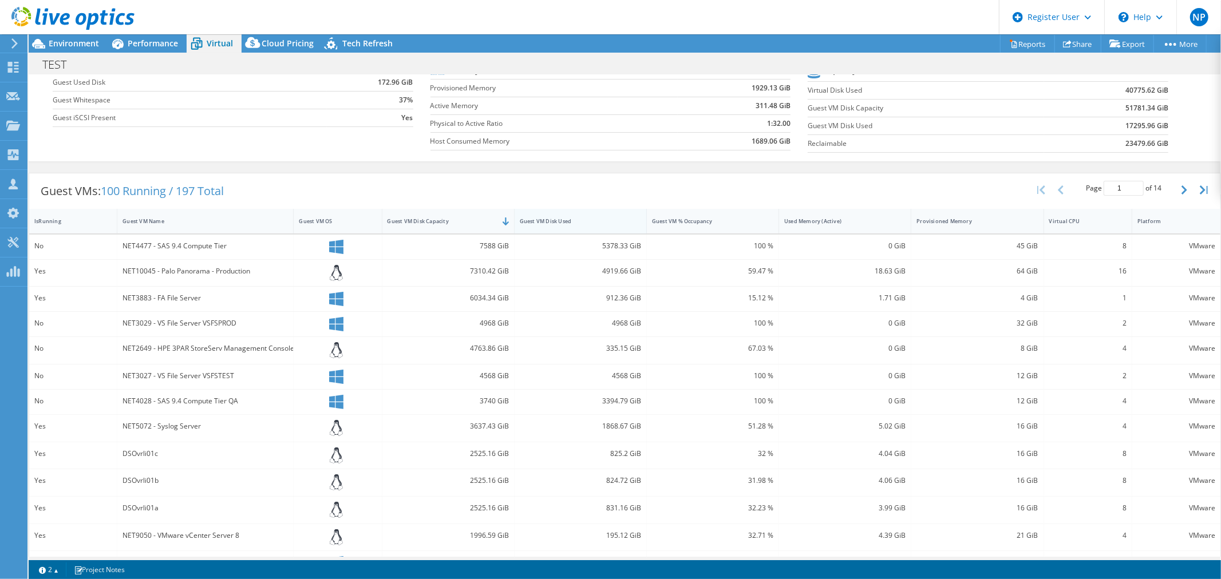
click at [521, 226] on div "Guest VM Disk Used" at bounding box center [574, 221] width 118 height 18
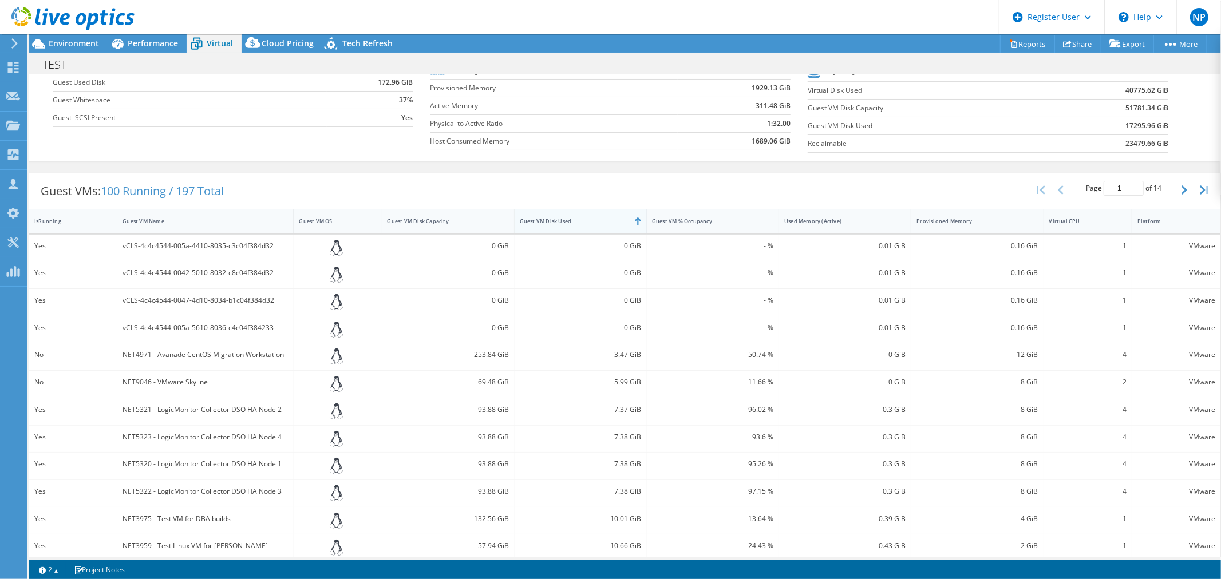
click at [521, 226] on div "Guest VM Disk Used" at bounding box center [574, 221] width 118 height 18
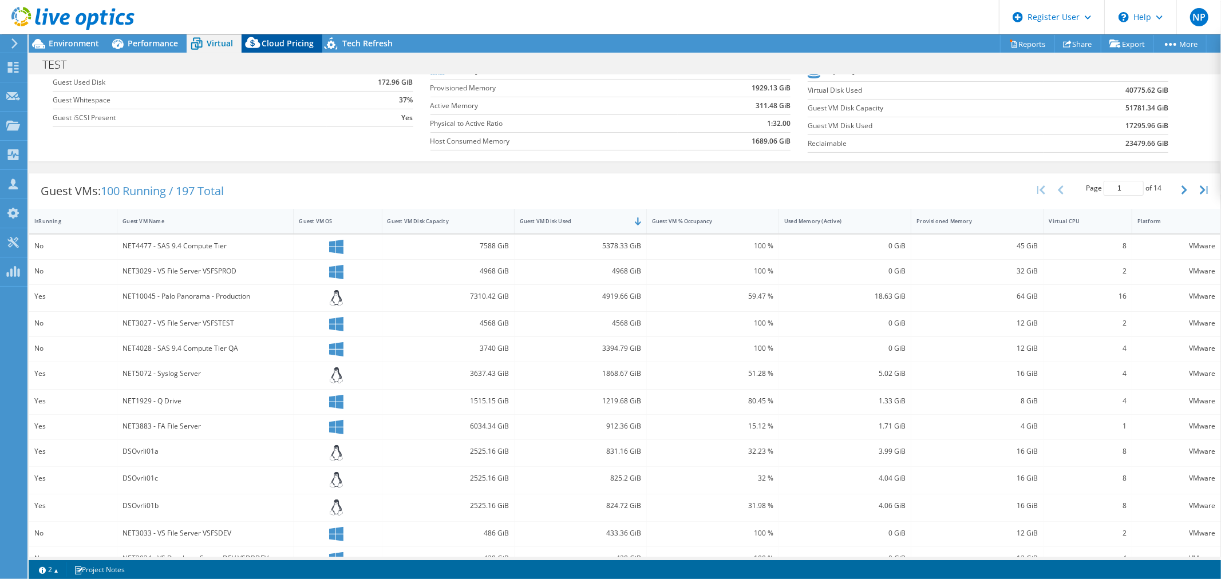
click at [287, 41] on span "Cloud Pricing" at bounding box center [288, 43] width 52 height 11
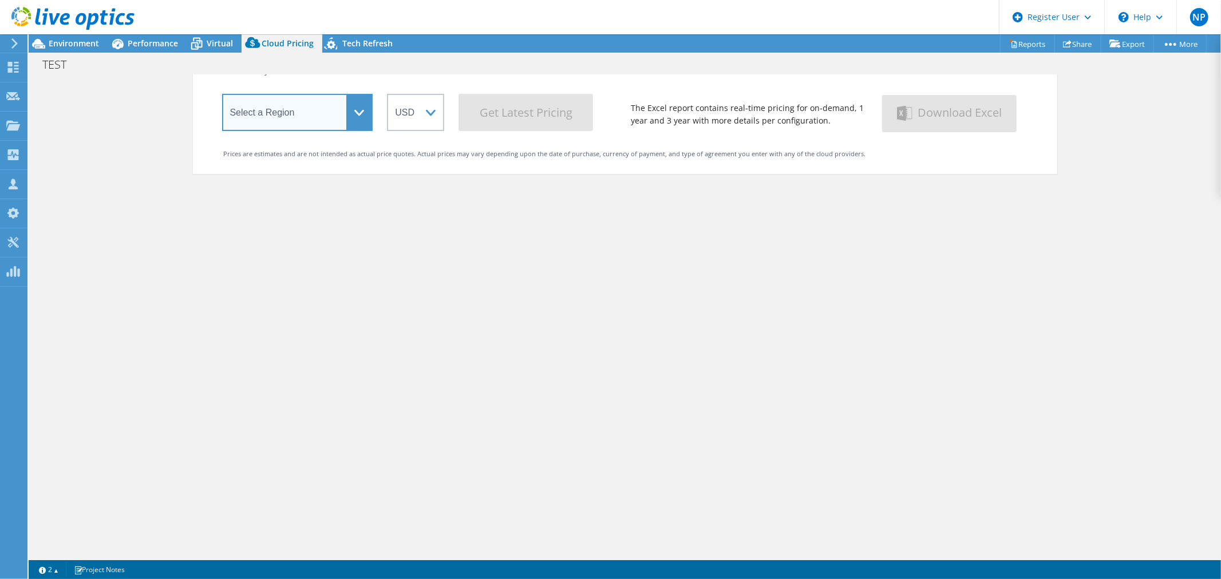
drag, startPoint x: 333, startPoint y: 112, endPoint x: 334, endPoint y: 121, distance: 9.2
click at [333, 112] on select "Select a Region Asia Pacific (Hong Kong) Asia Pacific (Mumbai) Asia Pacific (Se…" at bounding box center [297, 112] width 151 height 37
select select "USEast"
click at [222, 96] on select "Select a Region Asia Pacific (Hong Kong) Asia Pacific (Mumbai) Asia Pacific (Se…" at bounding box center [297, 112] width 151 height 37
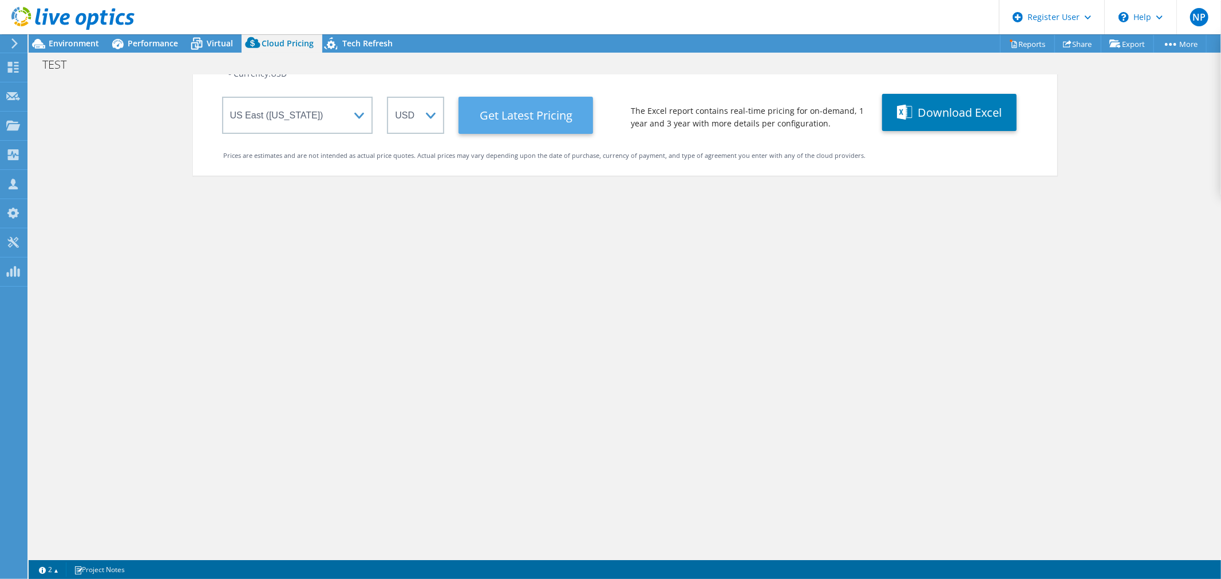
click at [477, 112] on Latest "Get Latest Pricing" at bounding box center [526, 115] width 135 height 37
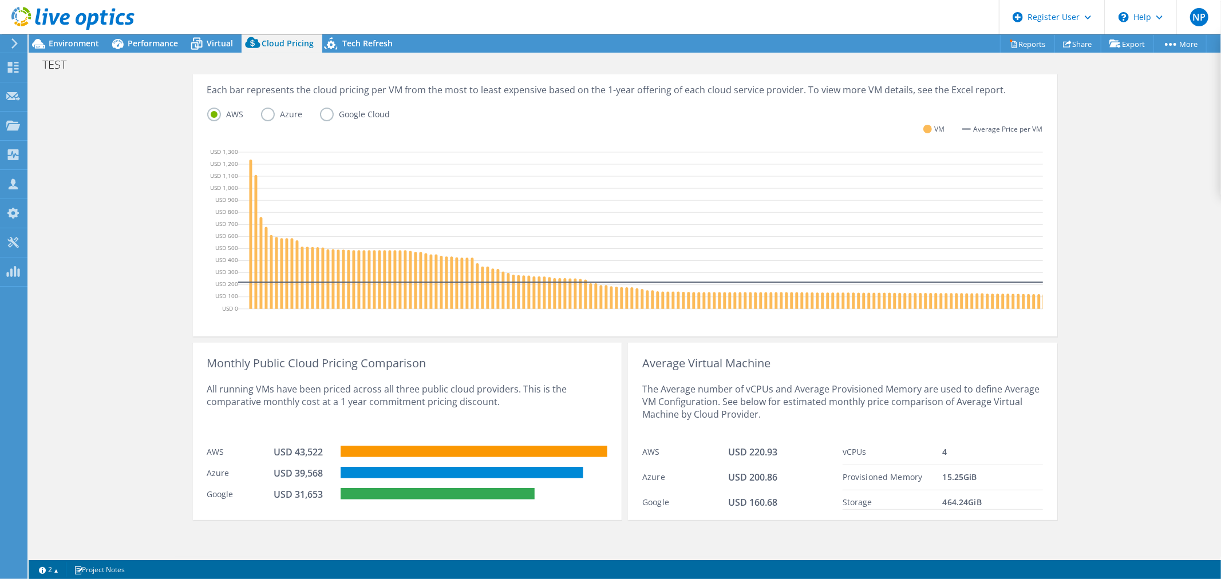
scroll to position [291, 0]
click at [143, 44] on span "Performance" at bounding box center [153, 43] width 50 height 11
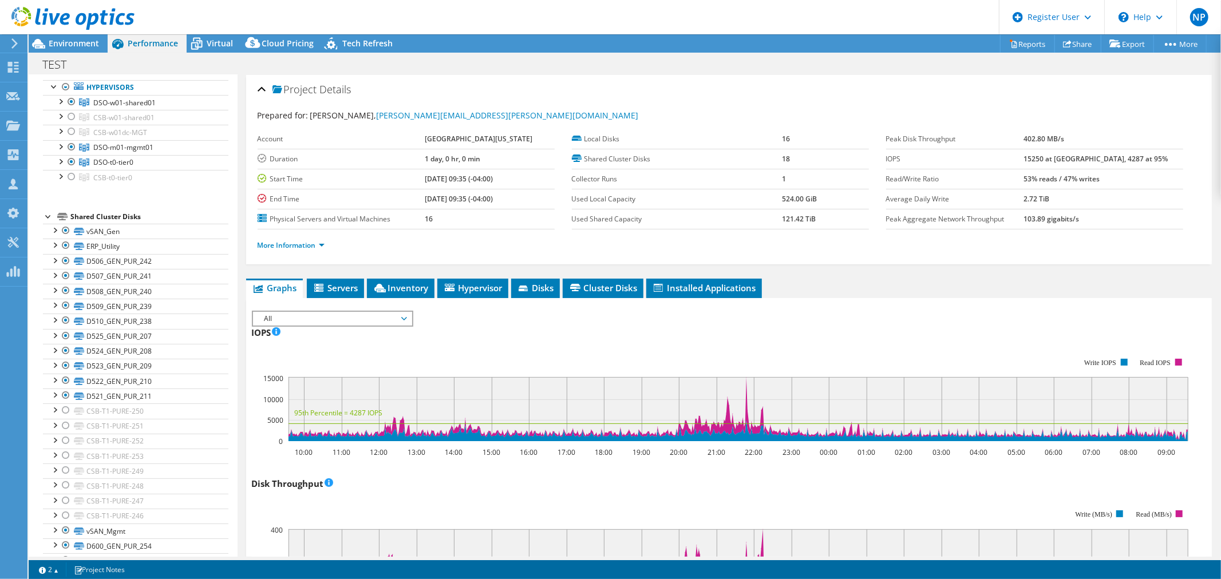
scroll to position [0, 0]
click at [199, 42] on icon at bounding box center [196, 44] width 11 height 9
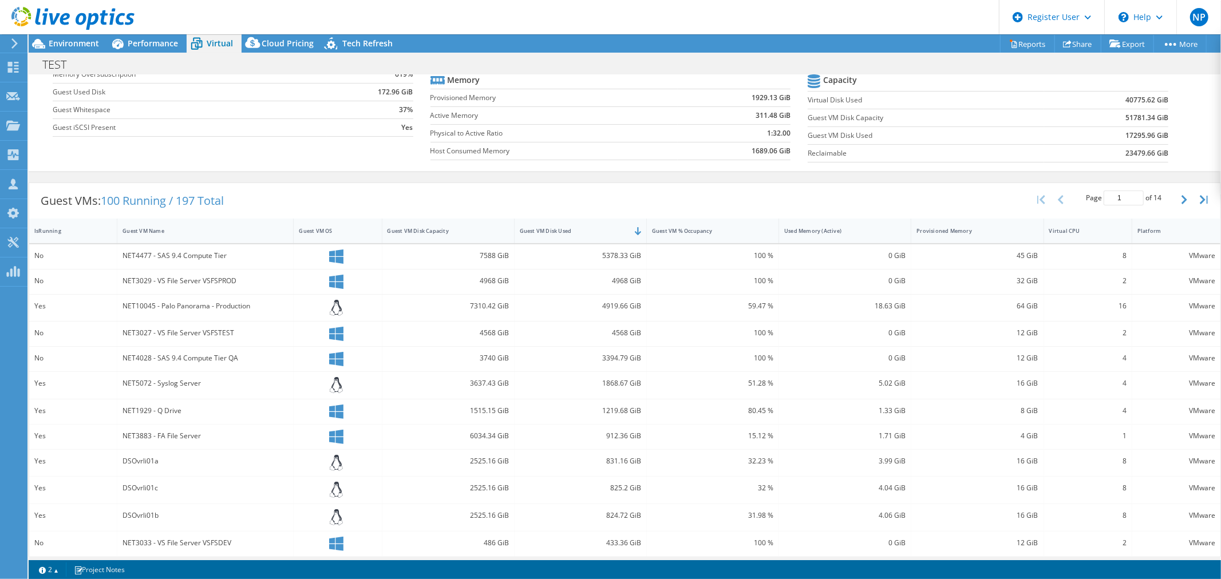
scroll to position [127, 0]
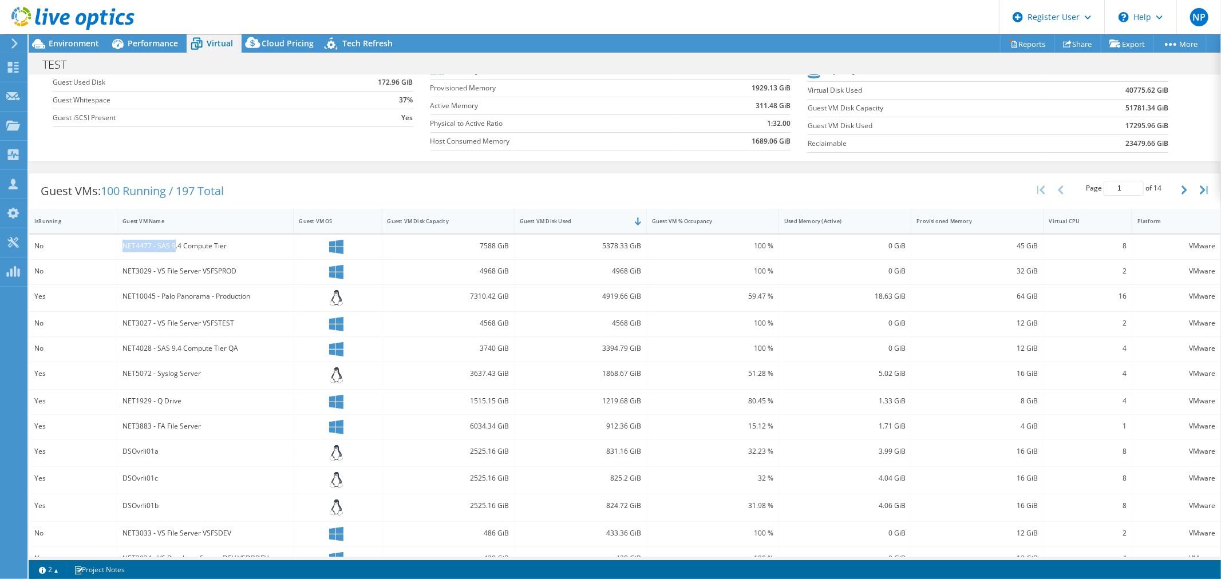
drag, startPoint x: 120, startPoint y: 248, endPoint x: 198, endPoint y: 249, distance: 77.9
click at [180, 249] on div "NET4477 - SAS 9.4 Compute Tier" at bounding box center [205, 247] width 176 height 25
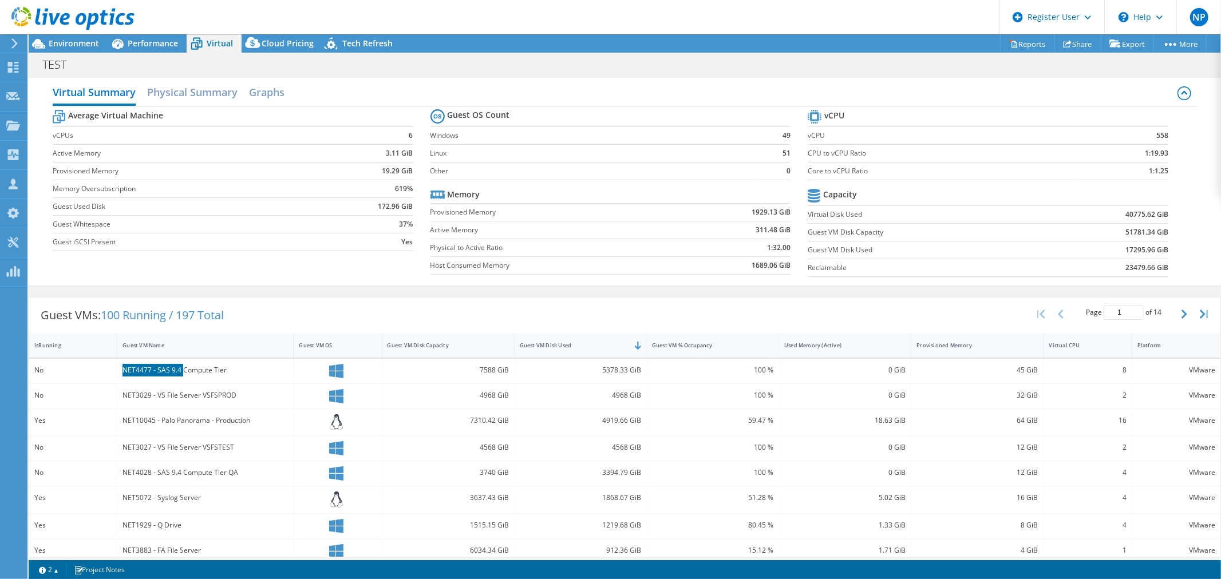
scroll to position [0, 0]
click at [92, 37] on div at bounding box center [67, 19] width 135 height 38
click at [86, 39] on span "Environment" at bounding box center [74, 43] width 50 height 11
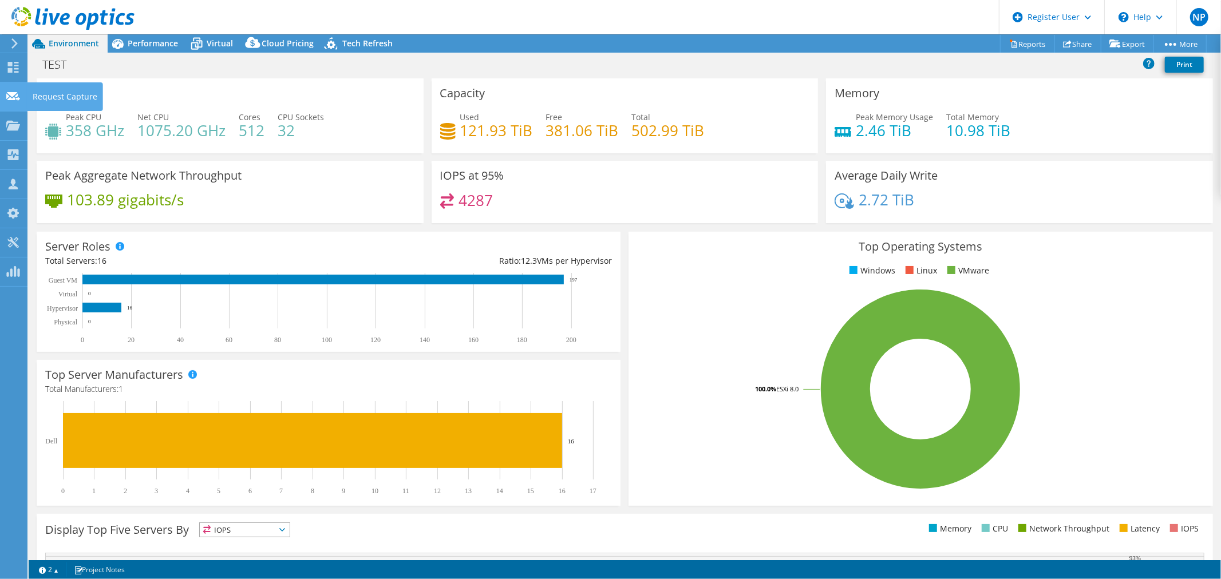
click at [11, 96] on use at bounding box center [13, 96] width 14 height 9
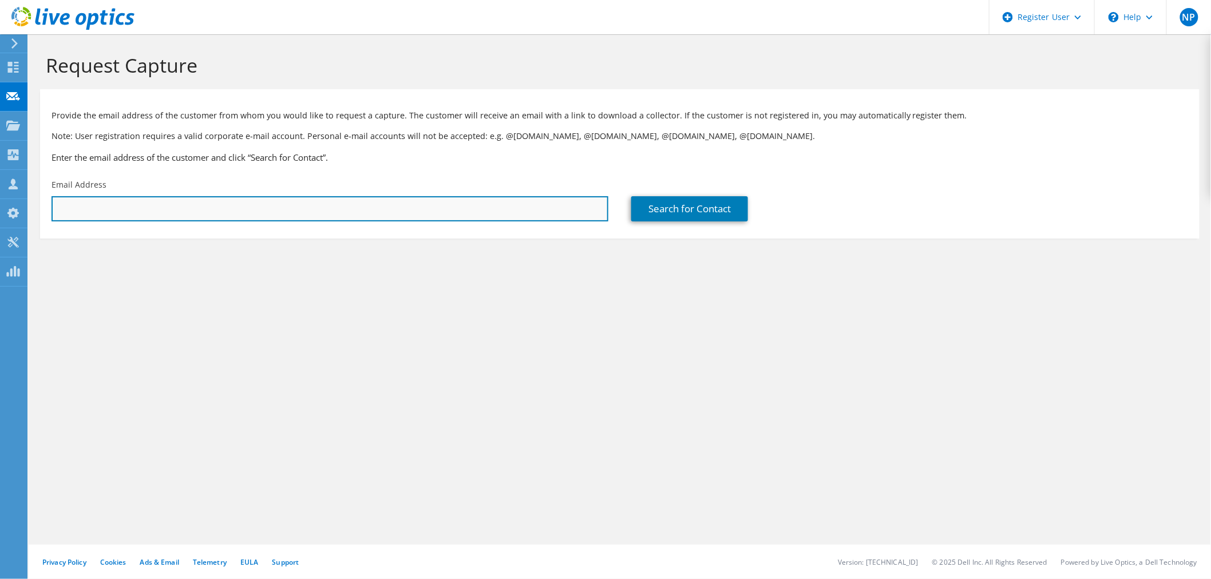
click at [534, 215] on input "text" at bounding box center [330, 208] width 557 height 25
paste input "[PERSON_NAME][EMAIL_ADDRESS][PERSON_NAME][DOMAIN_NAME]"
type input "[PERSON_NAME][EMAIL_ADDRESS][PERSON_NAME][DOMAIN_NAME]"
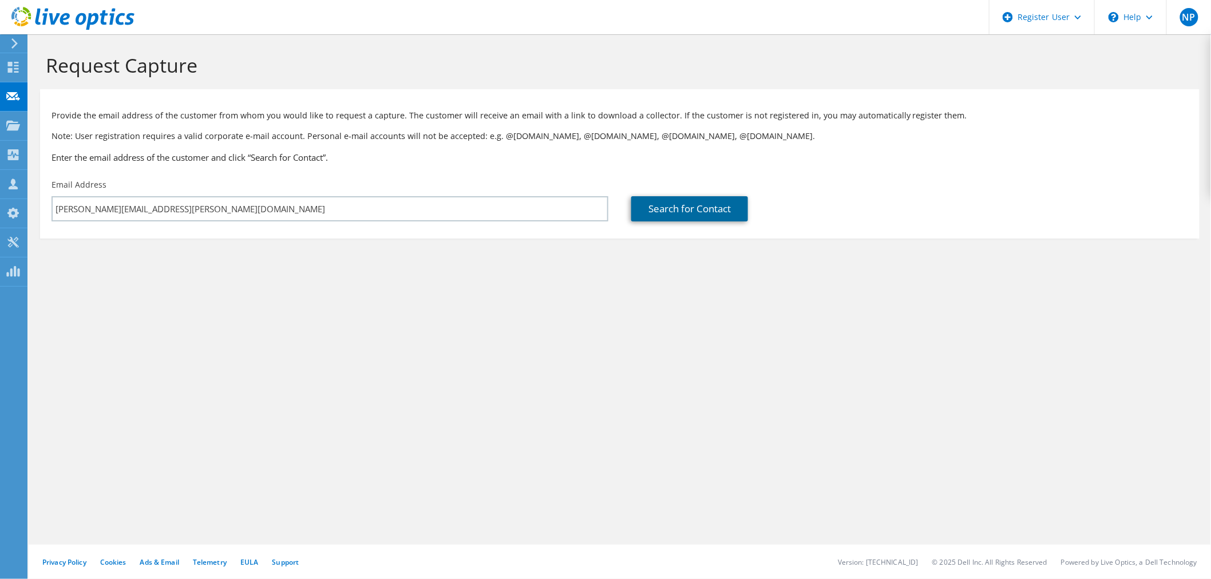
click at [651, 201] on link "Search for Contact" at bounding box center [689, 208] width 117 height 25
type input "[PERSON_NAME] MEMORIAL HEALTH NETWORK [IDN]"
type input "[PERSON_NAME]"
type input "Wood"
type input "[GEOGRAPHIC_DATA]"
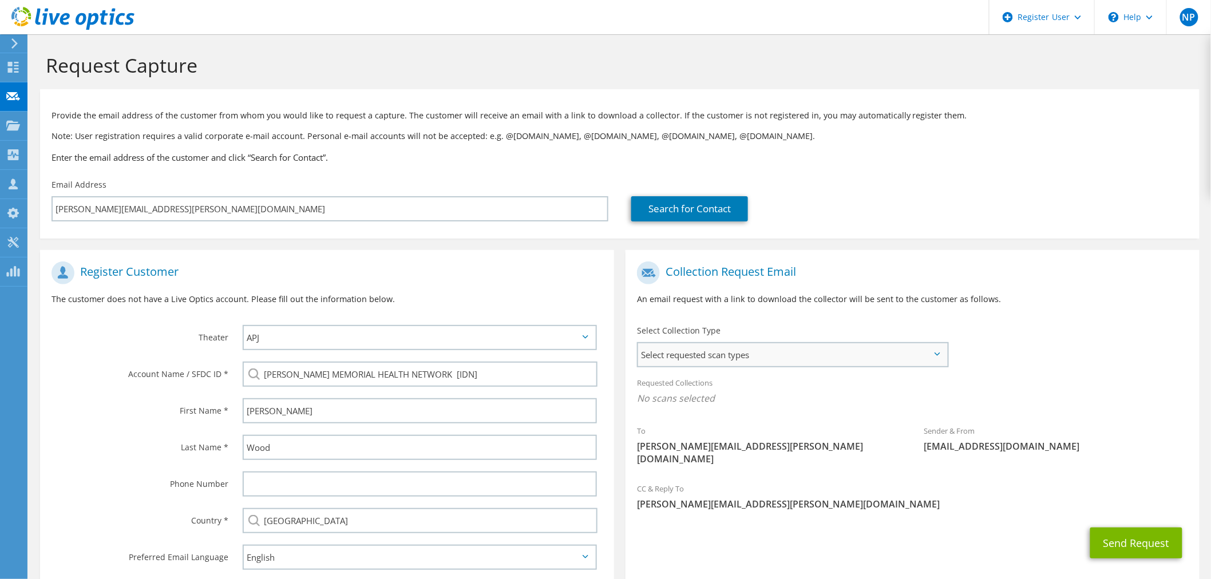
click at [738, 352] on span "Select requested scan types" at bounding box center [792, 354] width 309 height 23
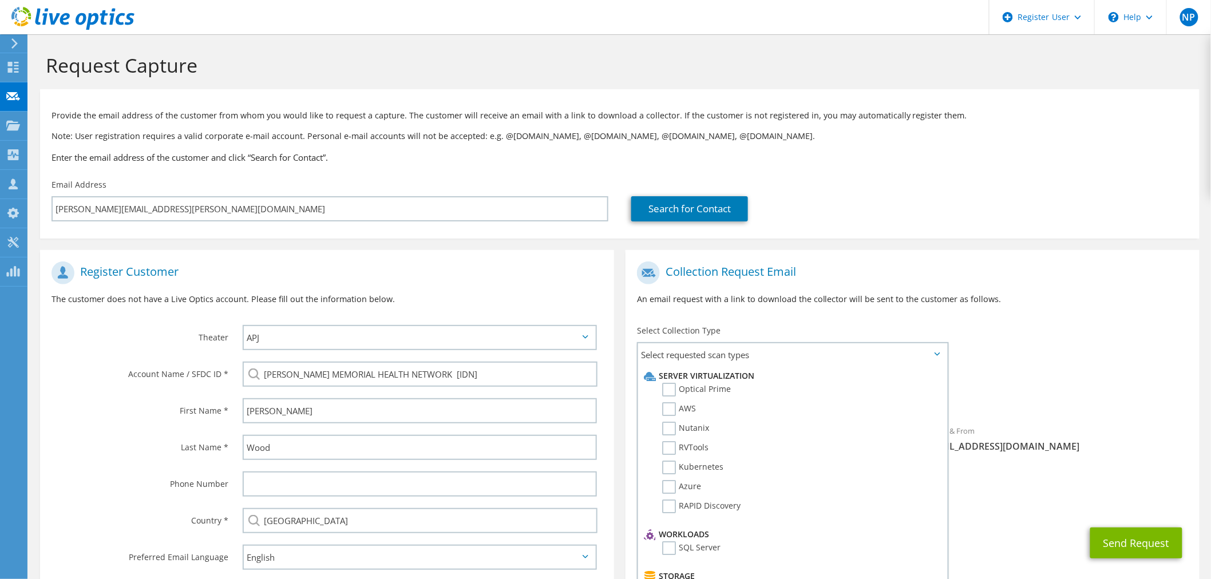
click at [1054, 337] on div "To [PERSON_NAME][EMAIL_ADDRESS][PERSON_NAME][DOMAIN_NAME] Sender & From [EMAIL_…" at bounding box center [913, 366] width 574 height 221
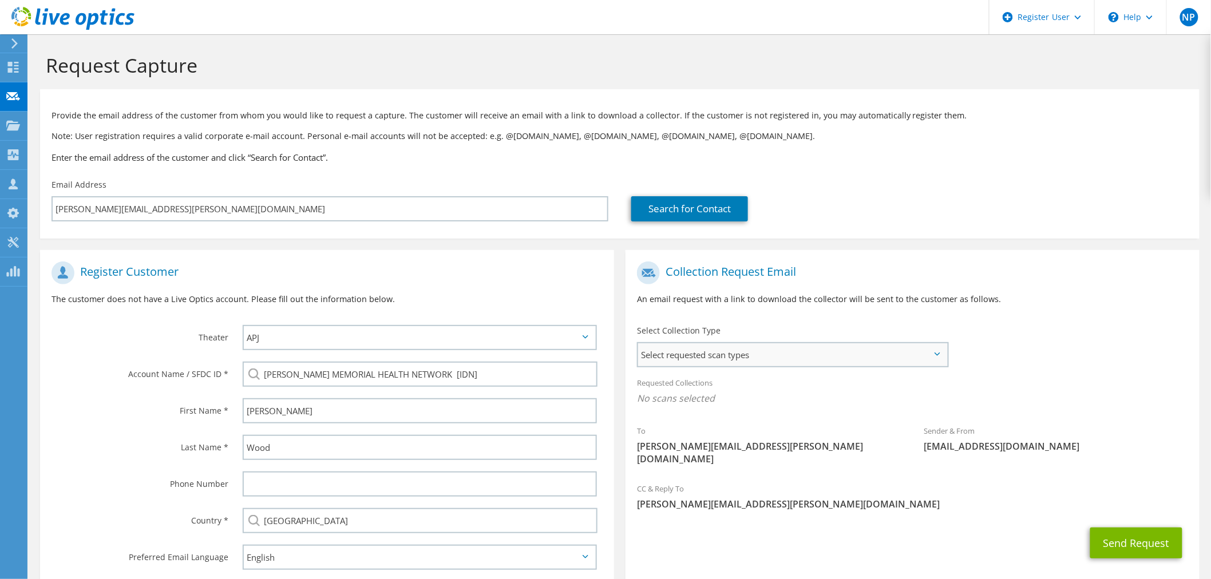
click at [860, 350] on span "Select requested scan types" at bounding box center [792, 354] width 309 height 23
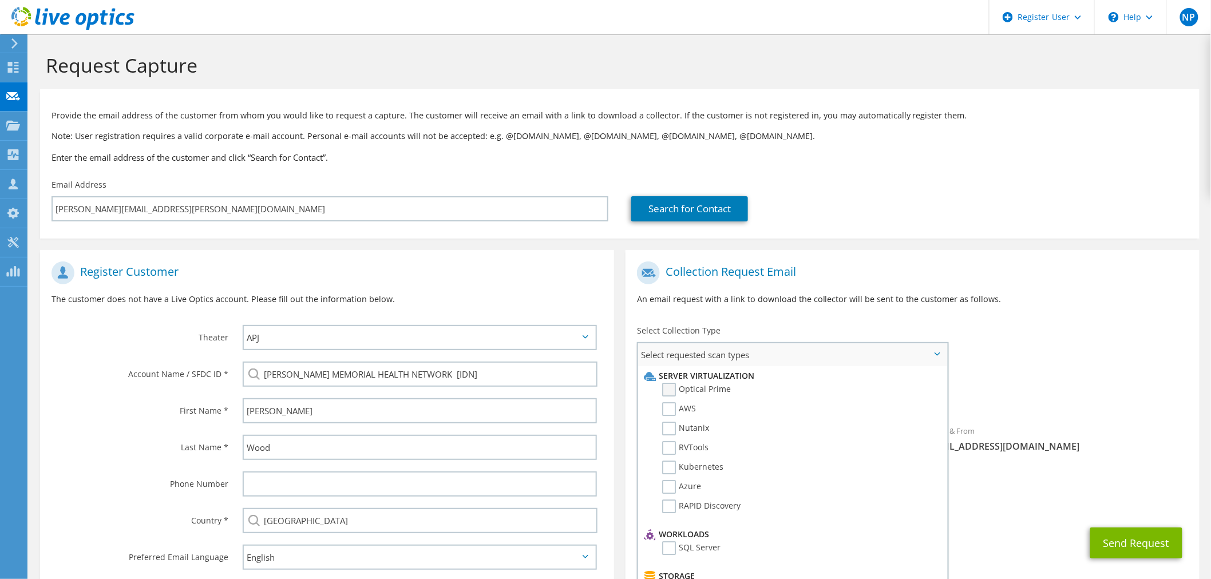
click at [674, 393] on label "Optical Prime" at bounding box center [696, 390] width 69 height 14
click at [0, 0] on input "Optical Prime" at bounding box center [0, 0] width 0 height 0
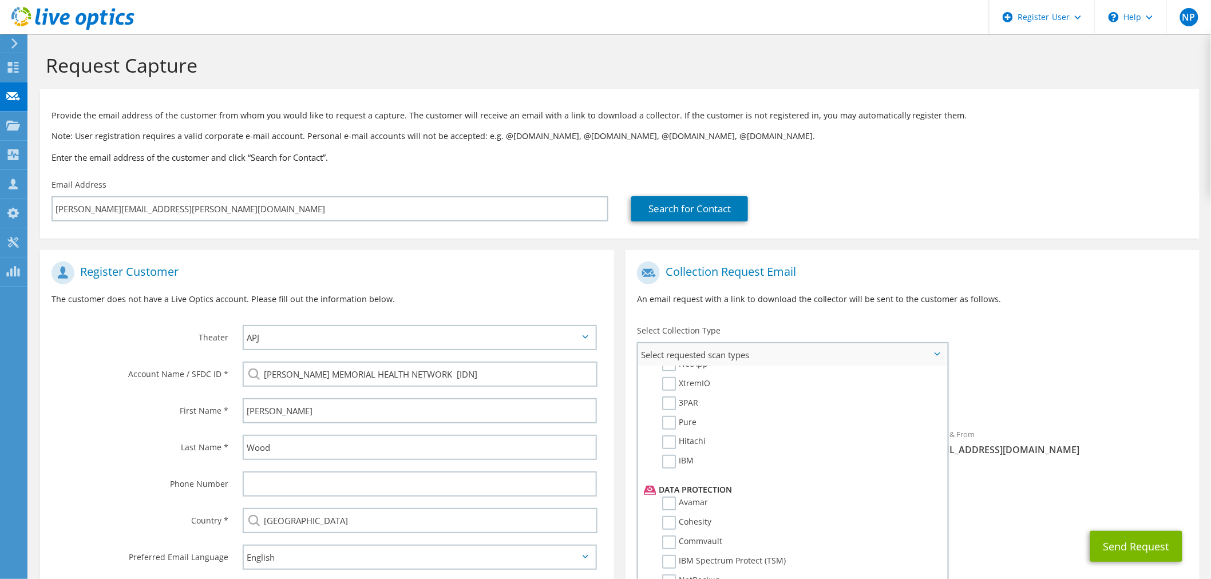
scroll to position [472, 0]
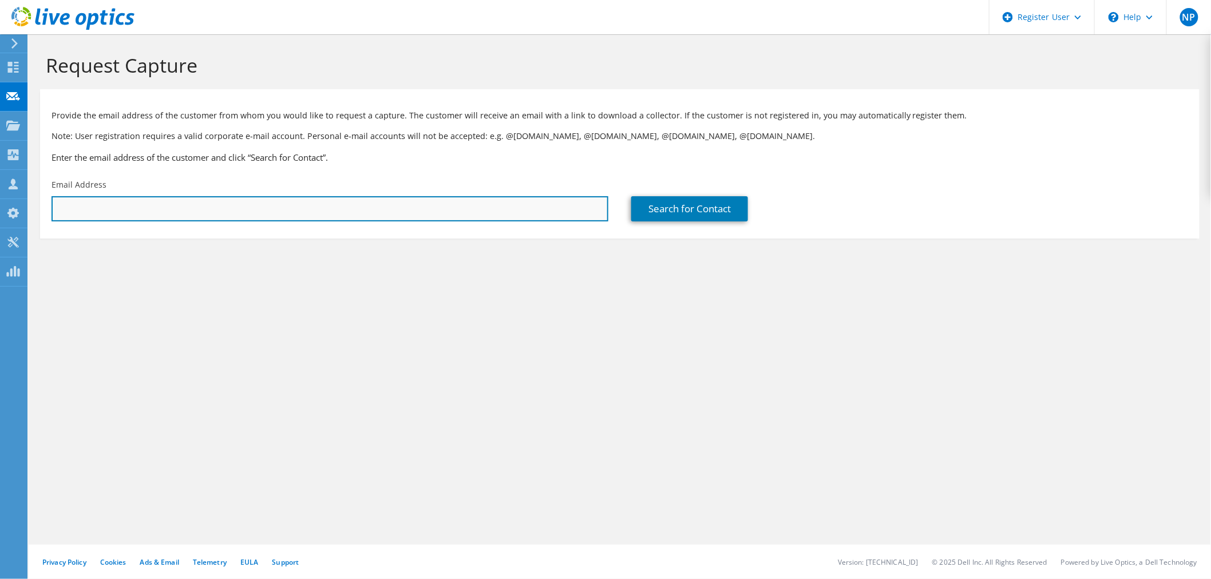
click at [82, 203] on input "text" at bounding box center [330, 208] width 557 height 25
